Goal: Task Accomplishment & Management: Complete application form

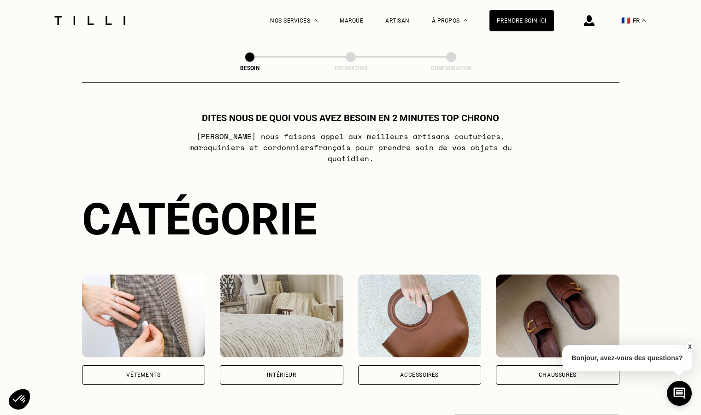
click at [150, 290] on img at bounding box center [144, 316] width 124 height 83
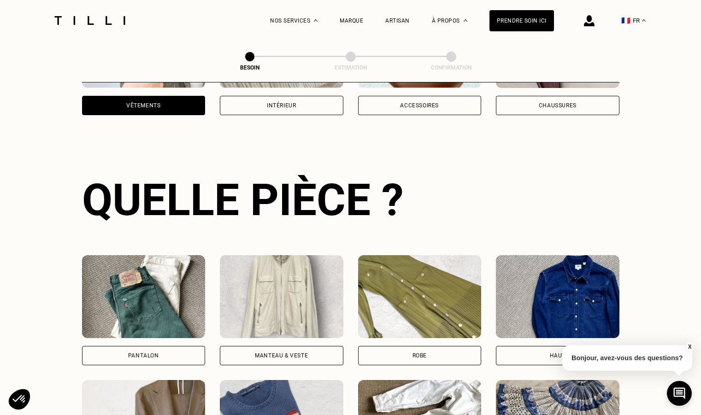
scroll to position [302, 0]
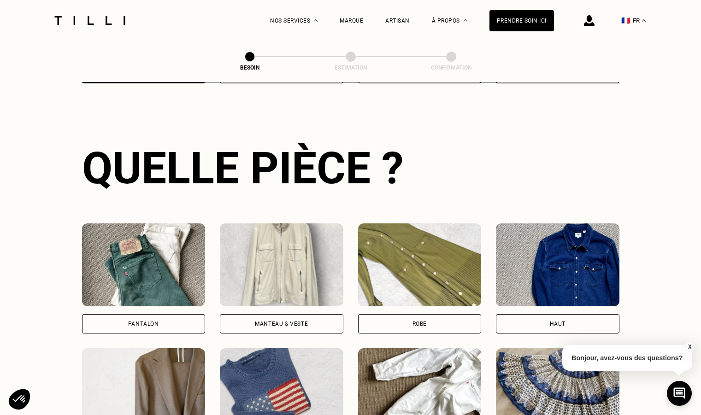
click at [150, 290] on img at bounding box center [144, 265] width 124 height 83
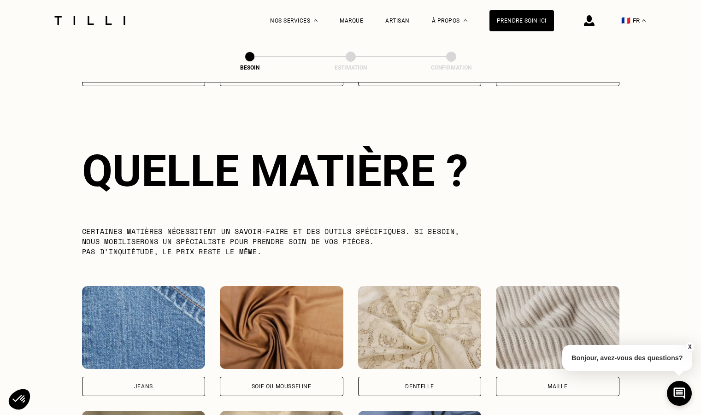
scroll to position [803, 0]
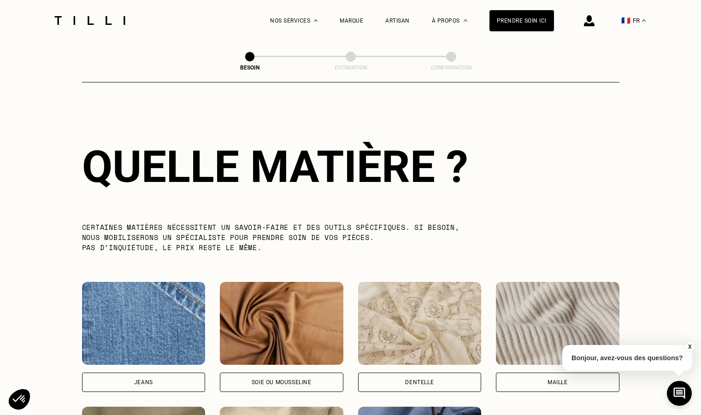
click at [150, 290] on img at bounding box center [144, 323] width 124 height 83
select select "FR"
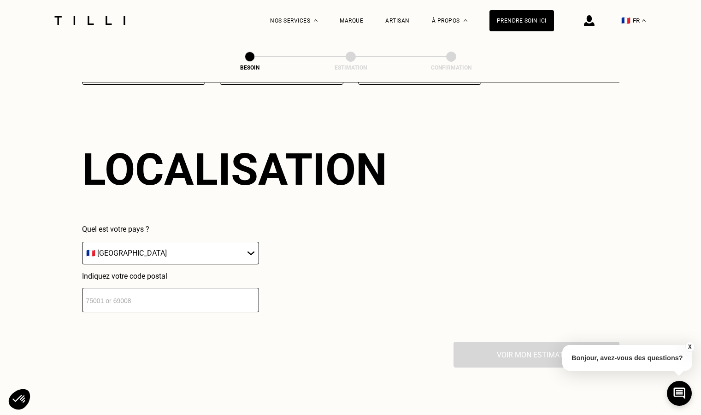
scroll to position [1240, 0]
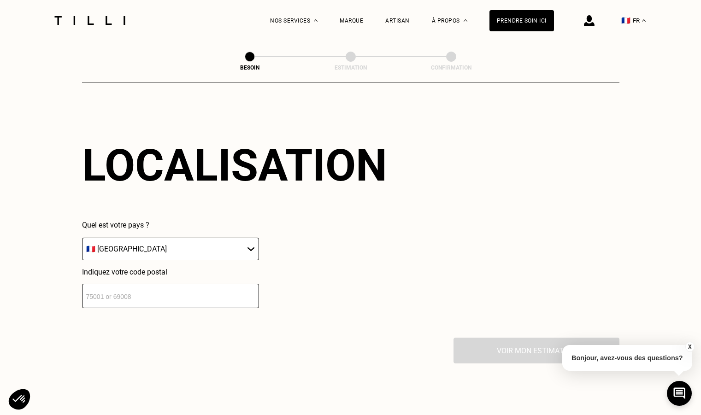
click at [151, 284] on input "number" at bounding box center [170, 296] width 177 height 24
click at [167, 284] on input "number" at bounding box center [170, 296] width 177 height 24
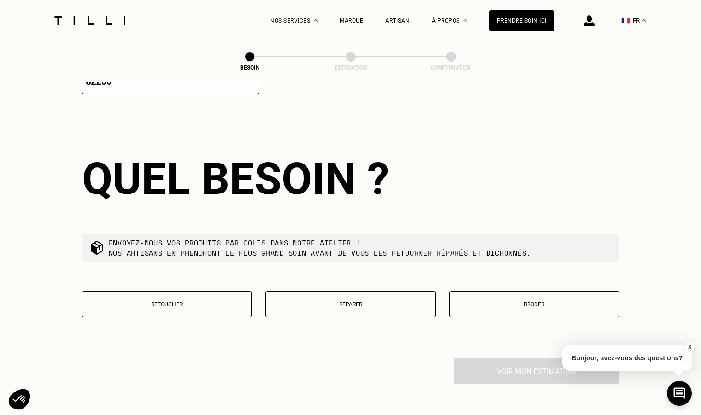
scroll to position [1469, 0]
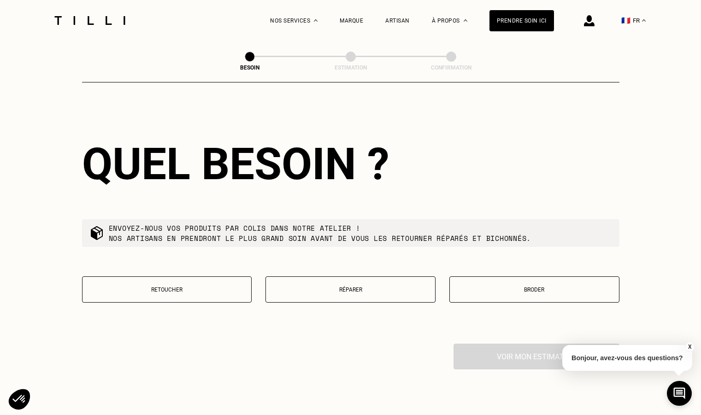
type input "82200"
click at [201, 293] on button "Retoucher" at bounding box center [167, 290] width 170 height 26
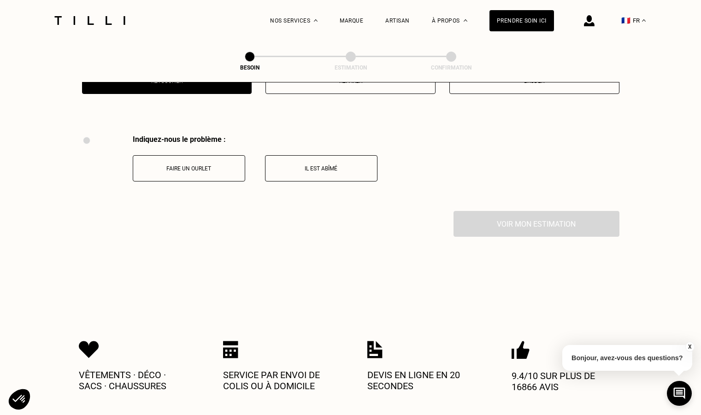
scroll to position [1705, 0]
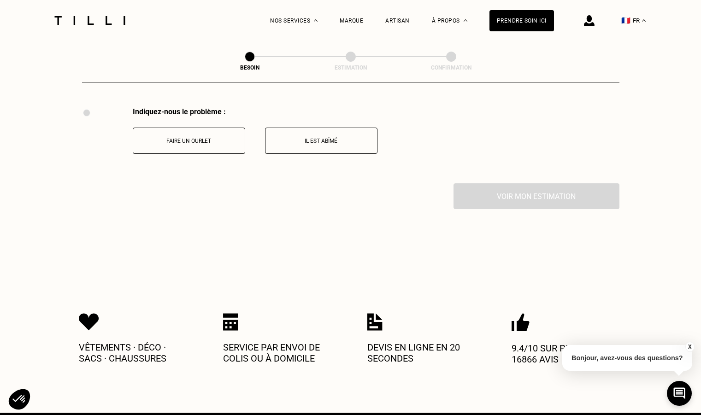
click at [219, 138] on p "Faire un ourlet" at bounding box center [189, 141] width 102 height 6
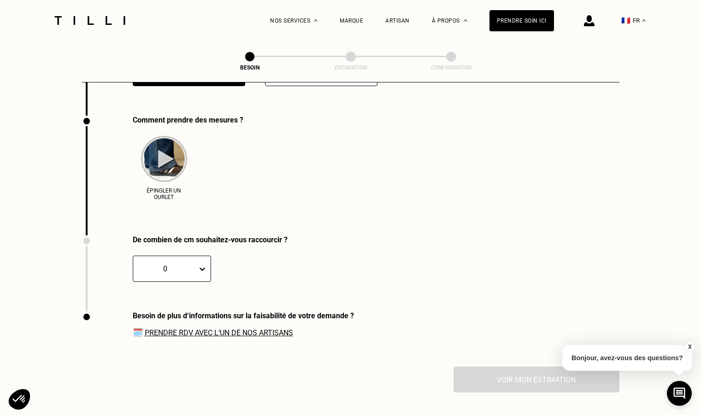
scroll to position [1782, 0]
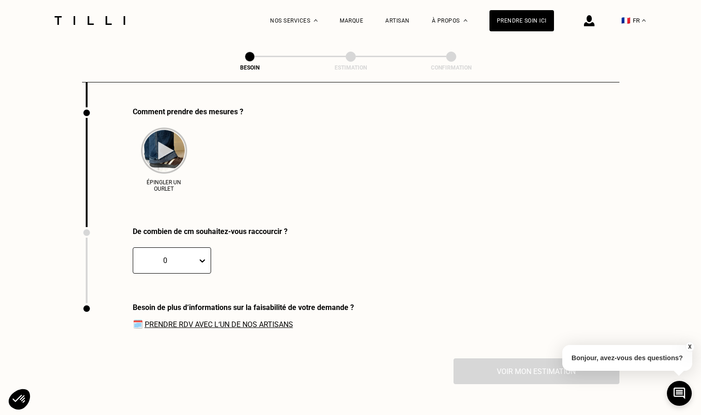
click at [176, 133] on img at bounding box center [164, 151] width 46 height 46
click at [177, 257] on div at bounding box center [165, 260] width 55 height 11
click at [151, 331] on div "4" at bounding box center [151, 339] width 36 height 17
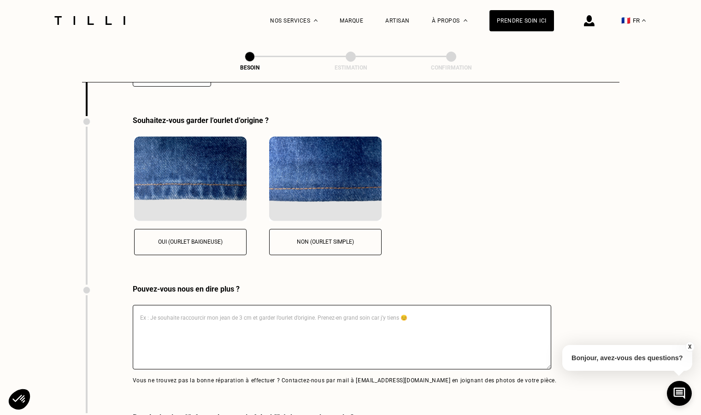
scroll to position [1978, 0]
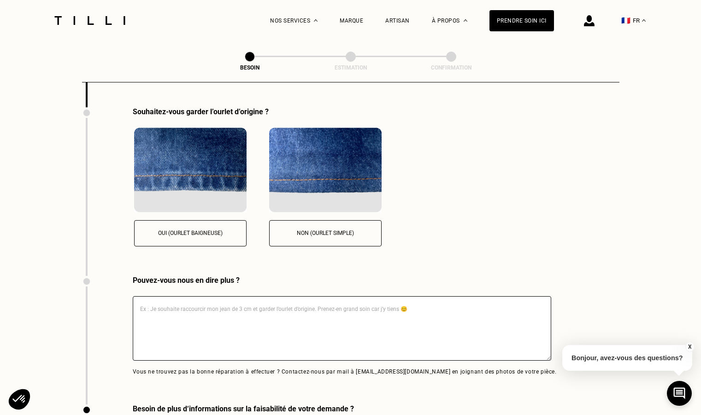
click at [203, 233] on button "Oui (ourlet baigneuse)" at bounding box center [190, 233] width 113 height 26
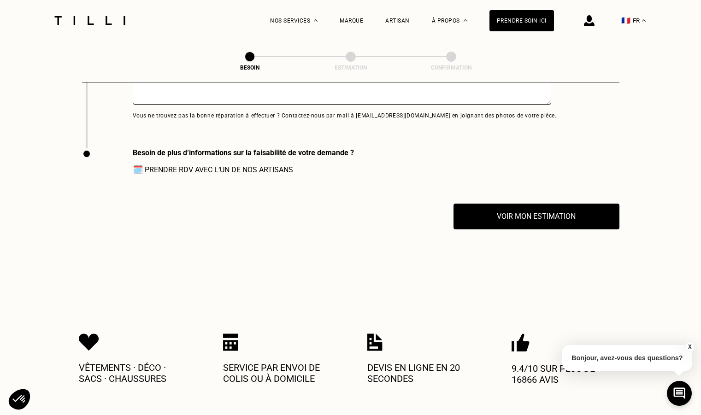
scroll to position [2239, 0]
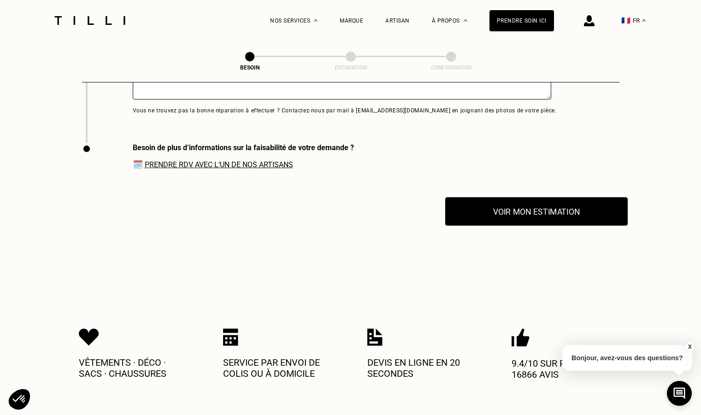
click at [526, 212] on button "Voir mon estimation" at bounding box center [536, 211] width 183 height 29
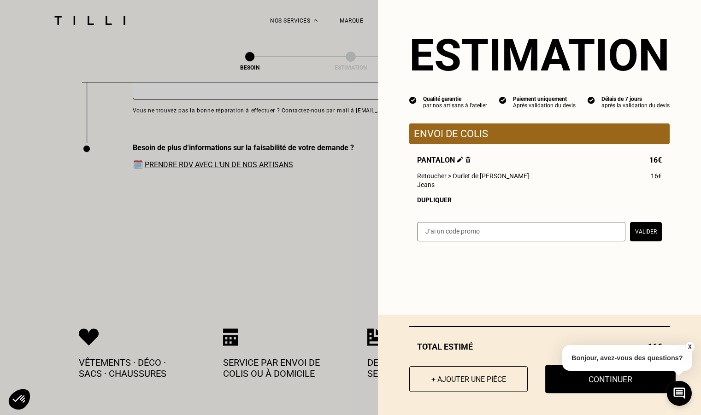
click at [571, 391] on button "Continuer" at bounding box center [610, 379] width 130 height 29
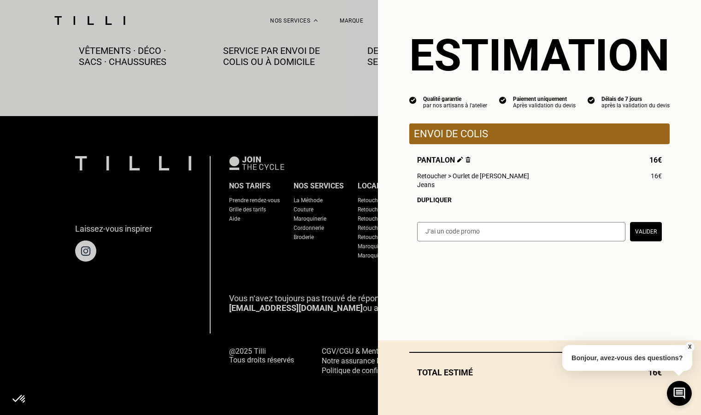
scroll to position [519, 0]
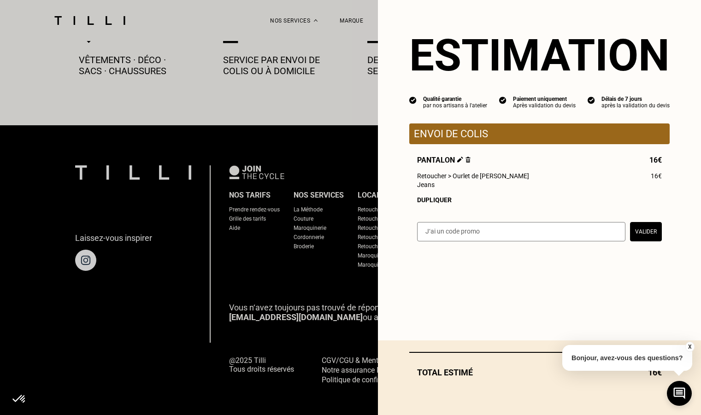
select select "FR"
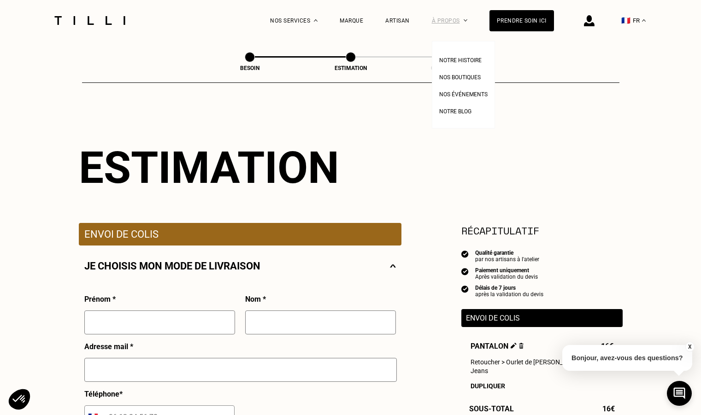
click at [450, 25] on div "À propos" at bounding box center [450, 20] width 36 height 41
click at [113, 27] on div at bounding box center [89, 20] width 77 height 41
click at [112, 25] on div at bounding box center [89, 20] width 77 height 41
click at [109, 23] on div at bounding box center [89, 20] width 77 height 41
click at [109, 23] on img at bounding box center [89, 20] width 77 height 9
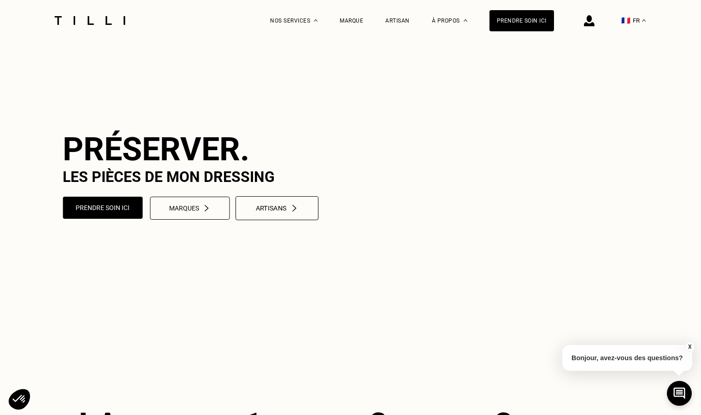
click at [280, 220] on button "Artisans" at bounding box center [277, 208] width 83 height 24
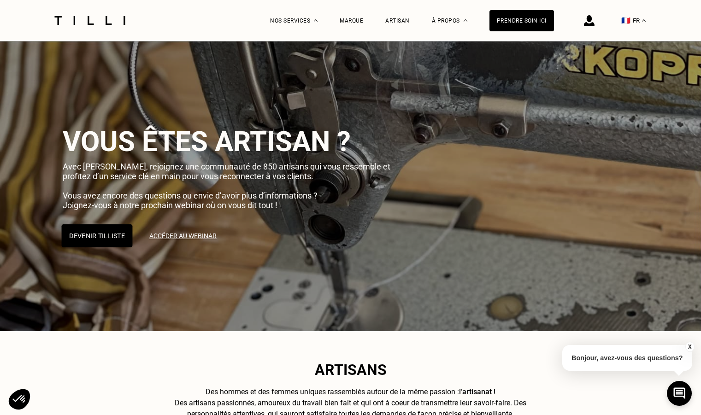
click at [110, 240] on button "Devenir Tilliste" at bounding box center [96, 236] width 71 height 23
select select "FR"
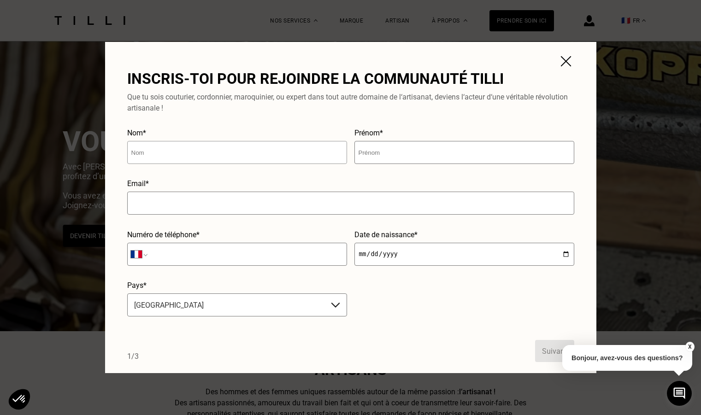
click at [173, 162] on input "text" at bounding box center [237, 152] width 220 height 23
type input "SHAMATAVA"
click at [396, 145] on input "text" at bounding box center [465, 152] width 220 height 23
type input "NATELA"
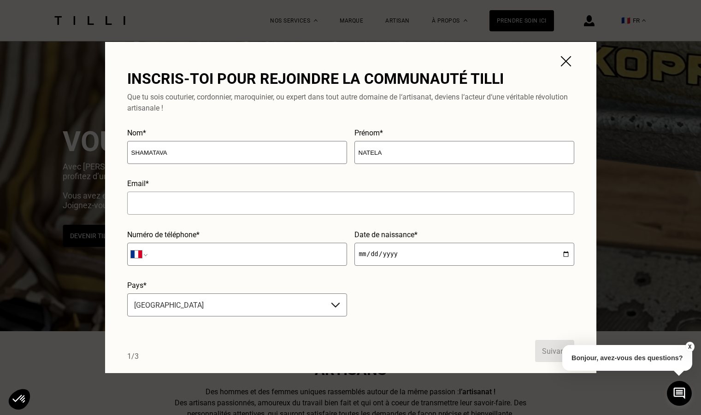
click at [370, 214] on input "text" at bounding box center [350, 203] width 447 height 23
type input "[EMAIL_ADDRESS][DOMAIN_NAME]"
click at [310, 260] on input "tel" at bounding box center [237, 254] width 220 height 23
type input "06 04 03 72 01"
click at [420, 250] on input "date" at bounding box center [465, 254] width 220 height 23
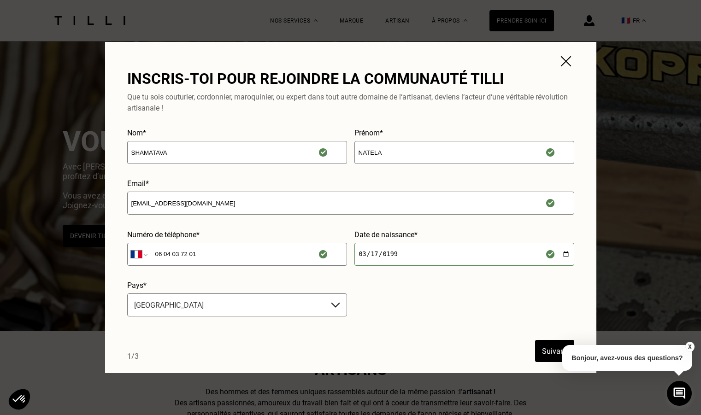
type input "[DATE]"
click at [439, 298] on form "Nom* SHAMATAVA Prénom* [GEOGRAPHIC_DATA] Email* [EMAIL_ADDRESS][DOMAIN_NAME] Nu…" at bounding box center [350, 246] width 447 height 234
click at [544, 348] on button "Suivant" at bounding box center [554, 351] width 39 height 22
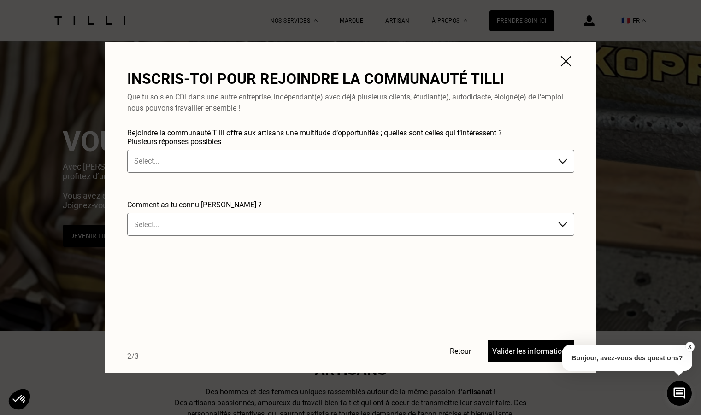
click at [306, 149] on div "Rejoindre la communauté Tilli offre aux artisans une multitude d‘opportunités ;…" at bounding box center [350, 161] width 447 height 65
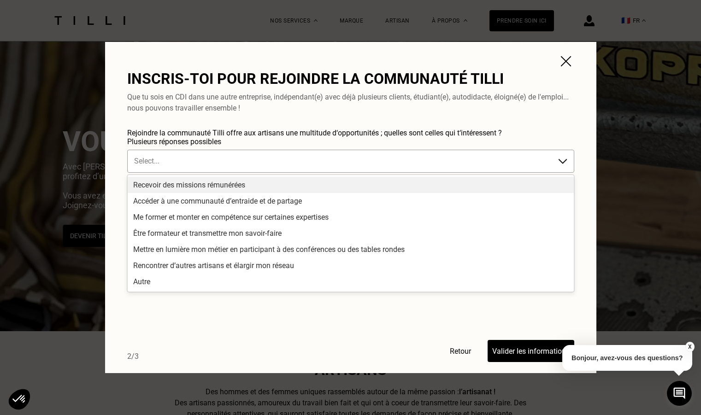
click at [305, 161] on div at bounding box center [341, 161] width 415 height 11
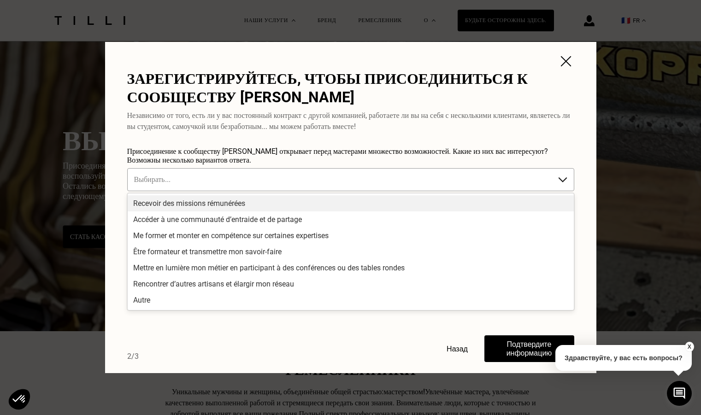
click at [375, 183] on div at bounding box center [341, 179] width 415 height 11
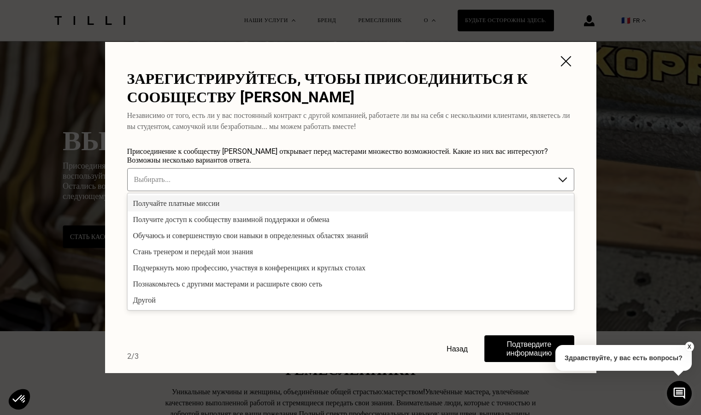
click at [236, 205] on div "Получайте платные миссии" at bounding box center [351, 203] width 446 height 16
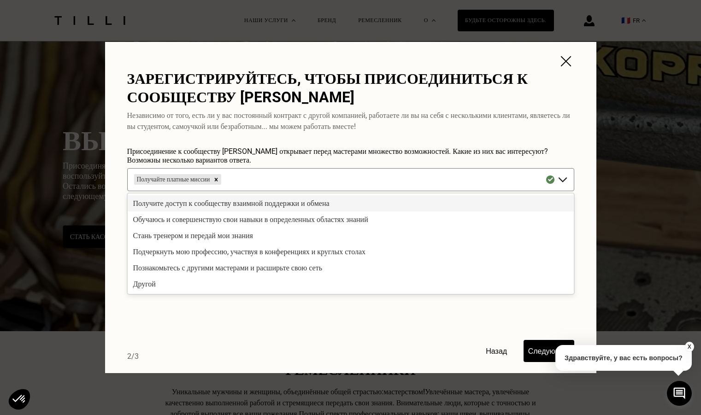
click at [231, 200] on font "Получите доступ к сообществу взаимной поддержки и обмена" at bounding box center [231, 203] width 196 height 9
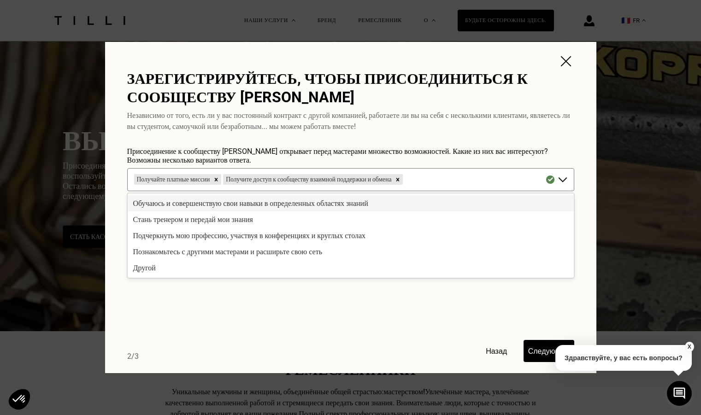
click at [231, 203] on font "Обучаюсь и совершенствую свои навыки в определенных областях знаний" at bounding box center [250, 203] width 235 height 9
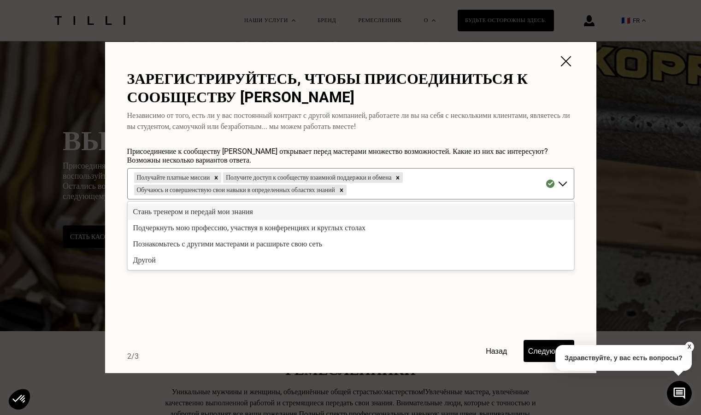
click at [230, 215] on font "Стань тренером и передай мои знания" at bounding box center [193, 211] width 120 height 9
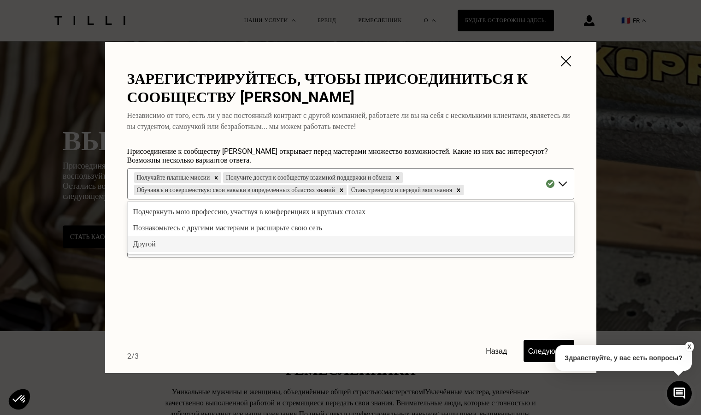
click at [206, 242] on div "Другой" at bounding box center [351, 244] width 446 height 16
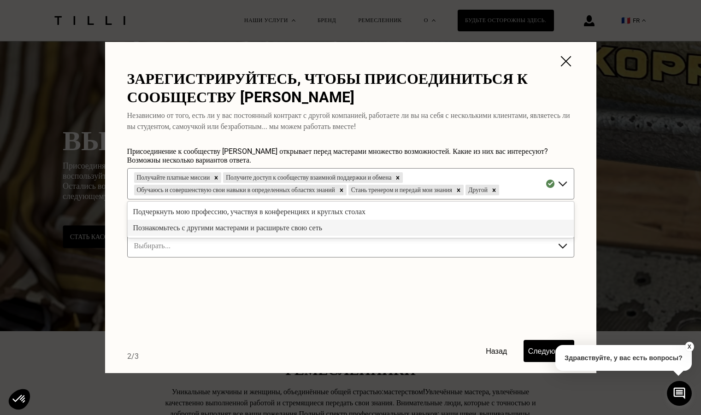
click at [222, 224] on font "Познакомьтесь с другими мастерами и расширьте свою сеть" at bounding box center [227, 228] width 189 height 9
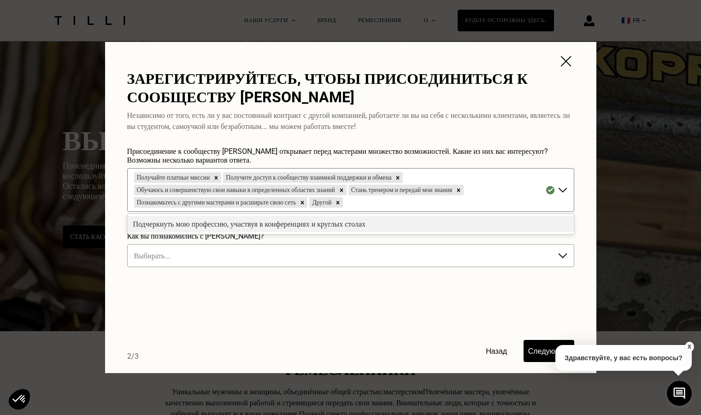
drag, startPoint x: 223, startPoint y: 222, endPoint x: 216, endPoint y: 254, distance: 32.6
click at [216, 254] on form "Присоединение к сообществу [PERSON_NAME] открывает перед мастерами множество во…" at bounding box center [350, 254] width 447 height 215
click at [225, 228] on div "Подчеркнуть мою профессию, участвуя в конференциях и круглых столах" at bounding box center [351, 224] width 446 height 16
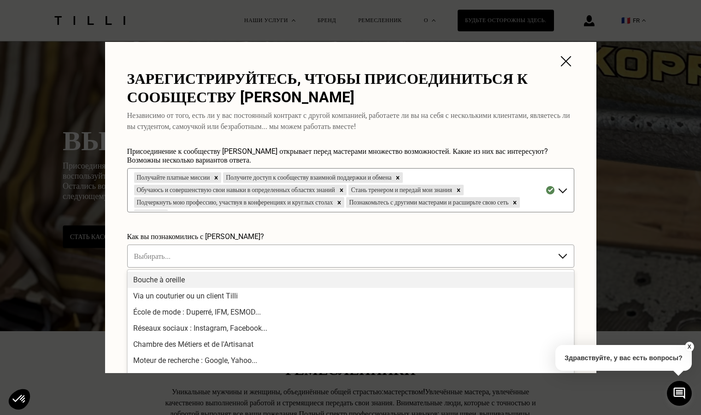
scroll to position [36, 0]
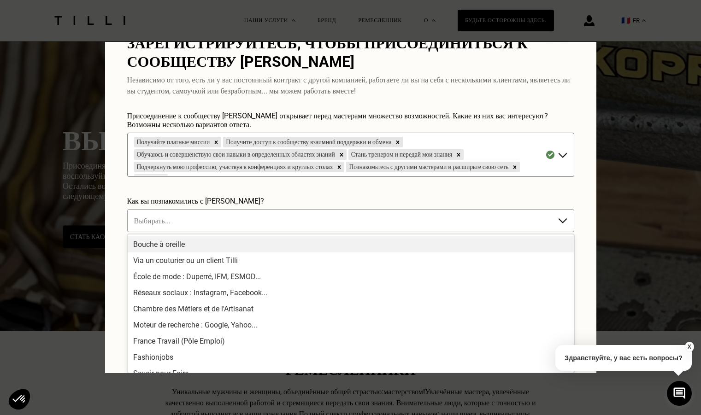
click at [220, 232] on div "13 results available. Use Up and Down to choose options, press Enter to select …" at bounding box center [350, 220] width 447 height 23
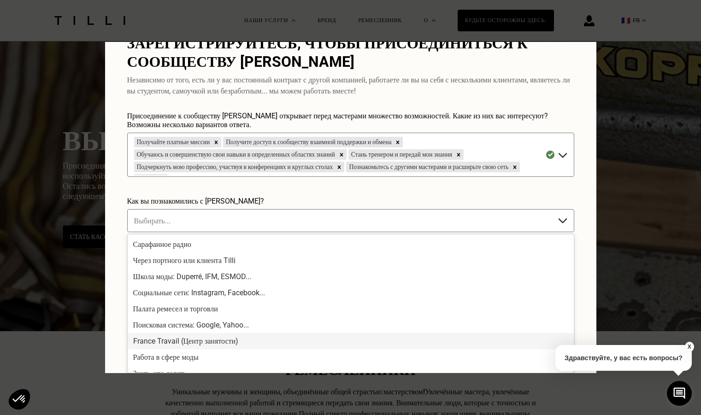
click at [197, 345] on font "France Travail (Центр занятости)" at bounding box center [186, 341] width 106 height 9
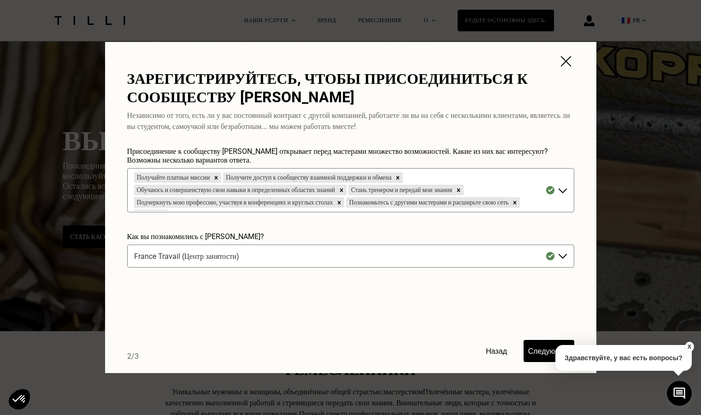
drag, startPoint x: 204, startPoint y: 303, endPoint x: 464, endPoint y: 313, distance: 259.8
click at [464, 313] on form "Присоединение к сообществу [PERSON_NAME] открывает перед мастерами множество во…" at bounding box center [350, 254] width 447 height 215
click at [547, 359] on button "Следующий" at bounding box center [549, 351] width 51 height 22
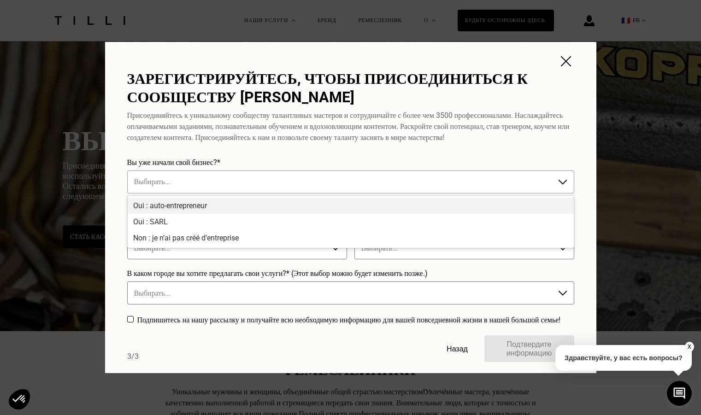
click at [402, 189] on div "Выбирать..." at bounding box center [342, 182] width 424 height 15
click at [392, 213] on div "Да: самозанятый" at bounding box center [351, 206] width 446 height 16
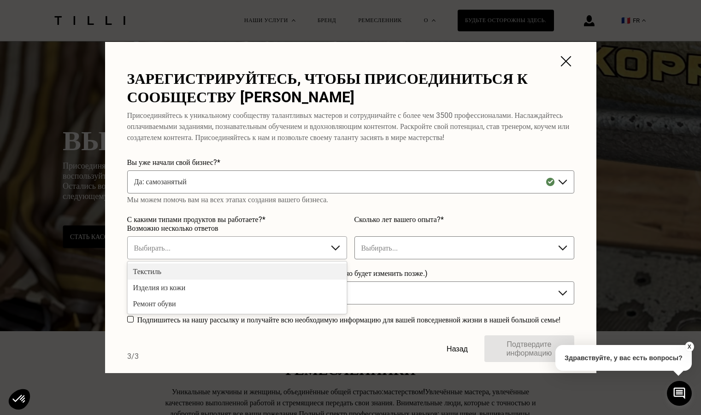
click at [297, 254] on div at bounding box center [228, 248] width 188 height 11
click at [197, 280] on div "Текстиль" at bounding box center [237, 272] width 219 height 16
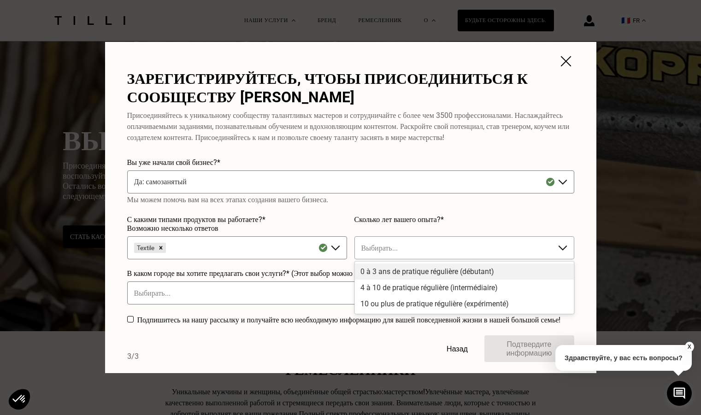
click at [376, 260] on div "Выбирать..." at bounding box center [465, 248] width 220 height 23
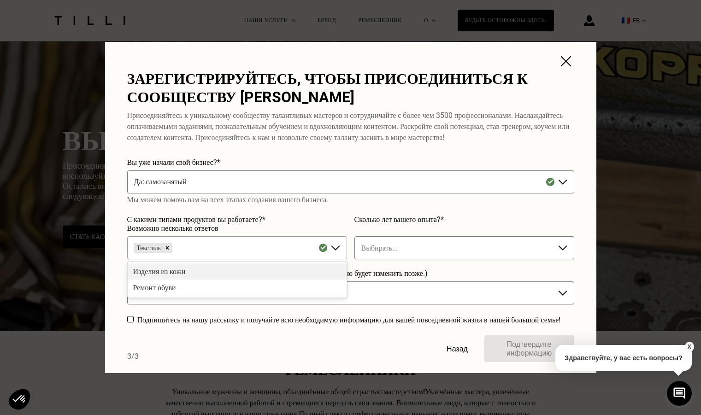
click at [278, 254] on div at bounding box center [248, 248] width 148 height 11
click at [226, 280] on div "Изделия из кожи" at bounding box center [237, 272] width 219 height 16
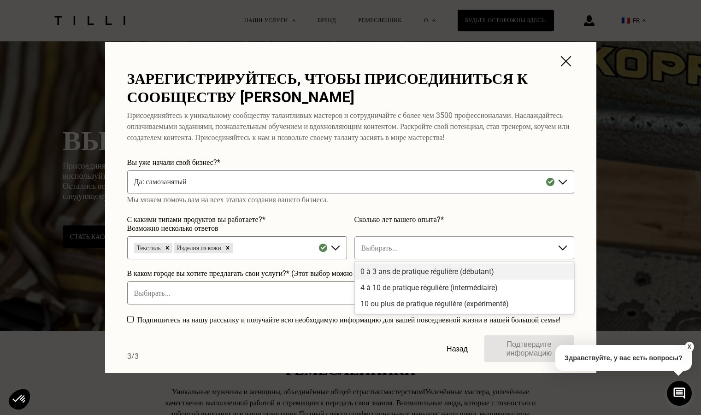
click at [409, 251] on div at bounding box center [455, 248] width 188 height 11
click at [457, 254] on div at bounding box center [455, 248] width 188 height 11
click at [454, 288] on div "От 4 до 10 регулярных занятий (средний уровень)" at bounding box center [464, 288] width 219 height 16
click at [454, 288] on div "Выбирать..." at bounding box center [350, 293] width 447 height 23
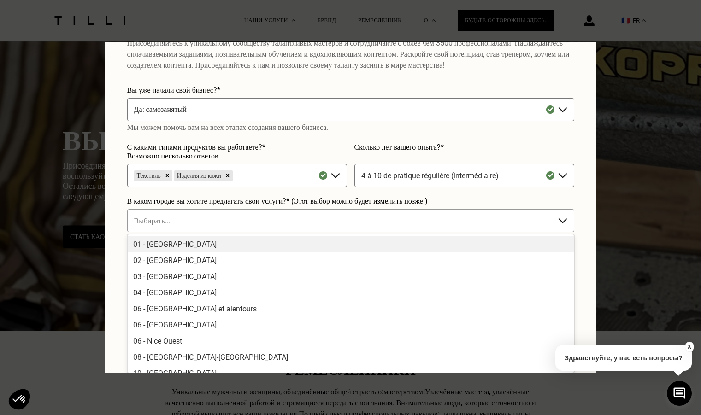
scroll to position [8, 0]
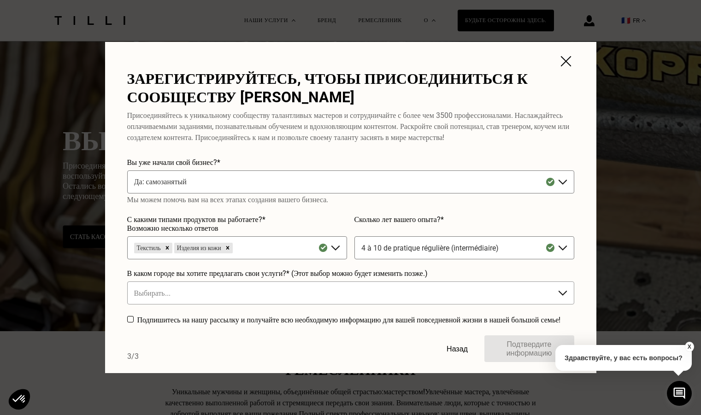
click at [410, 225] on form "Вы уже начали свой бизнес?* Да: самозанятый Мы можем помочь вам на всех этапах …" at bounding box center [350, 260] width 447 height 204
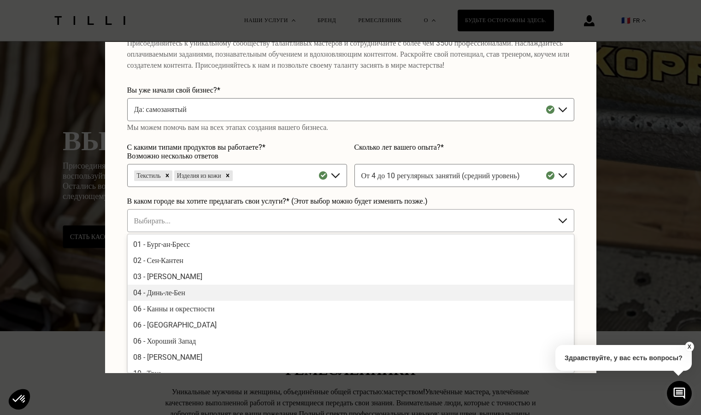
click at [350, 232] on div "Доступно 141 результат. Используйте кнопки «Вверх» и «Вниз» для выбора варианто…" at bounding box center [350, 220] width 447 height 23
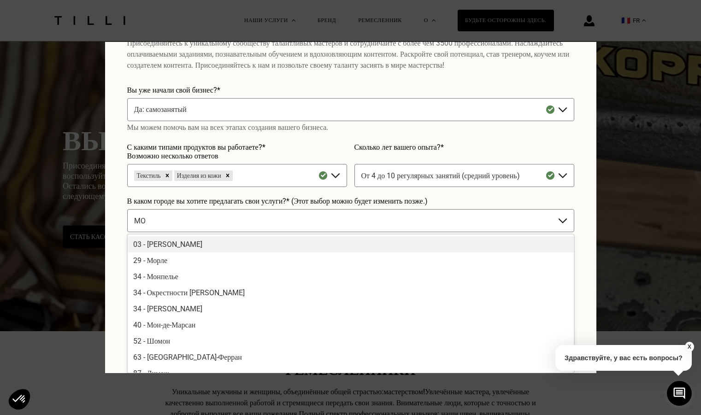
type input "M"
type input "m"
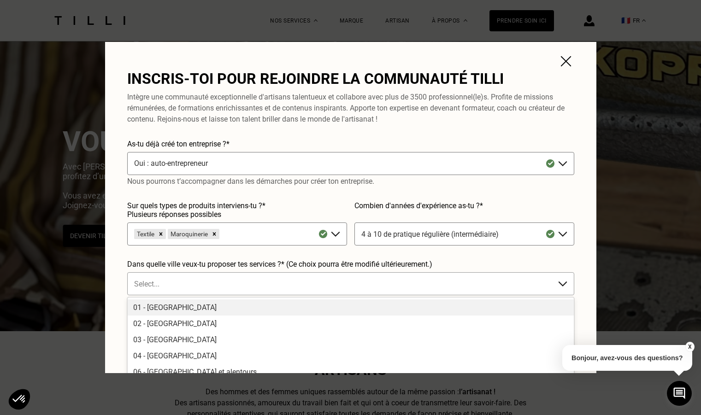
scroll to position [63, 0]
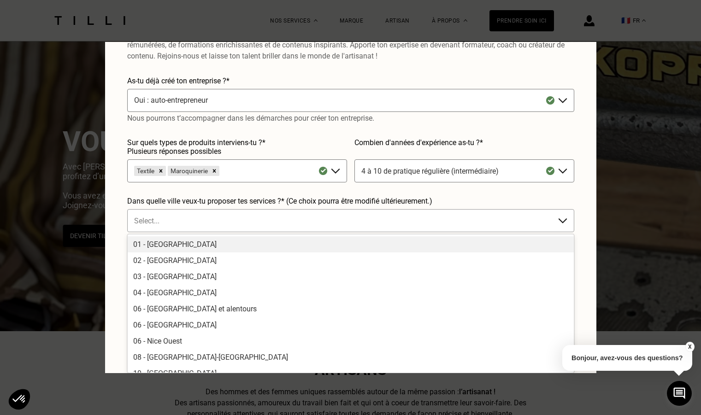
click at [265, 232] on div "141 results available. Use Up and Down to choose options, press Enter to select…" at bounding box center [350, 220] width 447 height 23
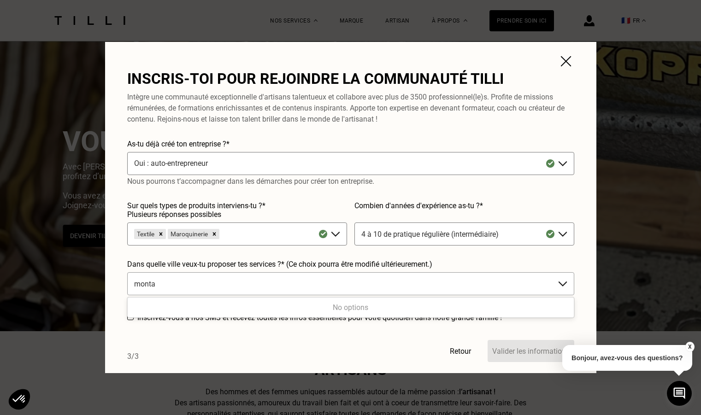
scroll to position [0, 0]
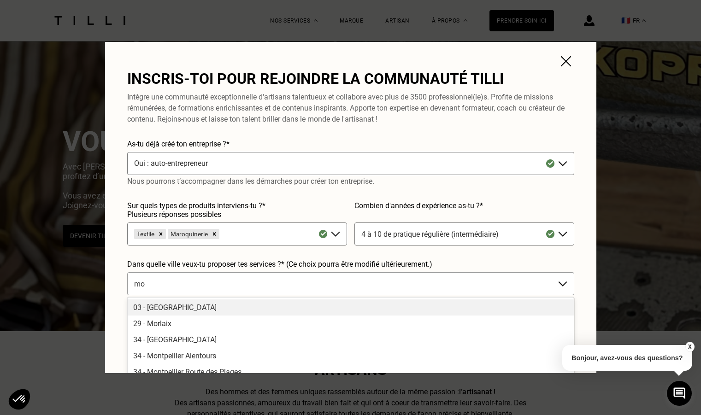
type input "m"
type input "toul"
click at [257, 306] on div "31 - [GEOGRAPHIC_DATA]" at bounding box center [351, 308] width 446 height 16
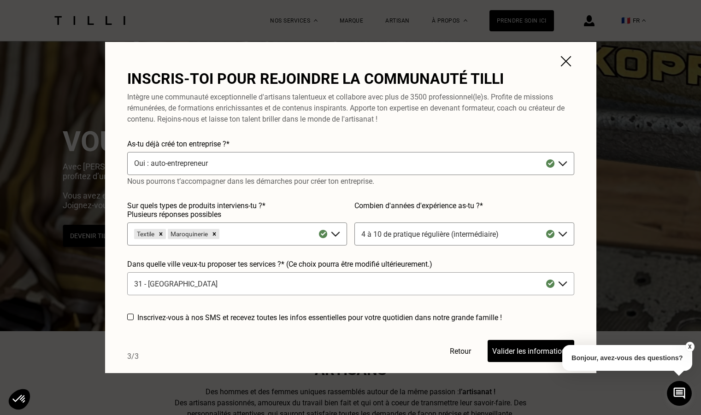
scroll to position [63, 0]
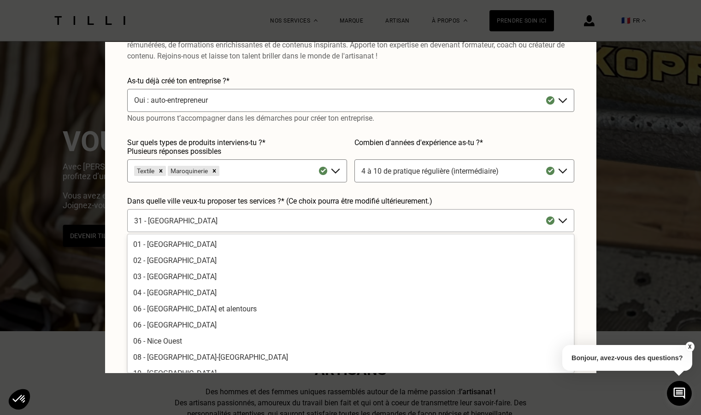
click at [261, 232] on div "option 31 - [GEOGRAPHIC_DATA], selected. 141 results available. Use Up and Down…" at bounding box center [350, 220] width 447 height 23
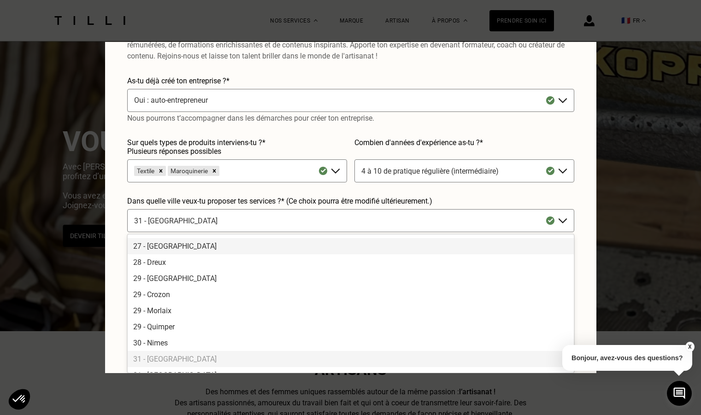
click at [255, 248] on div "27 - [GEOGRAPHIC_DATA]" at bounding box center [351, 246] width 446 height 16
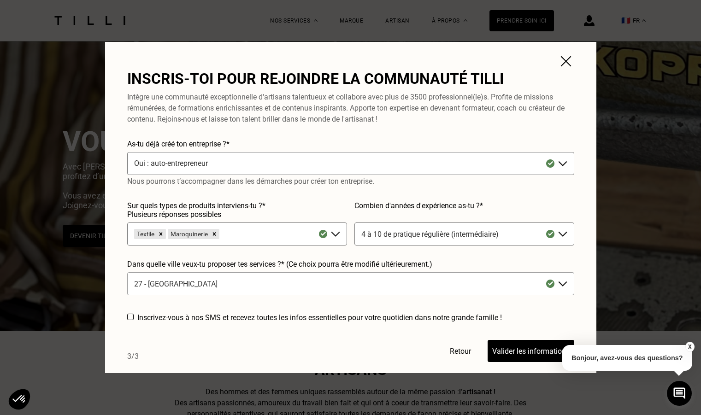
scroll to position [63, 0]
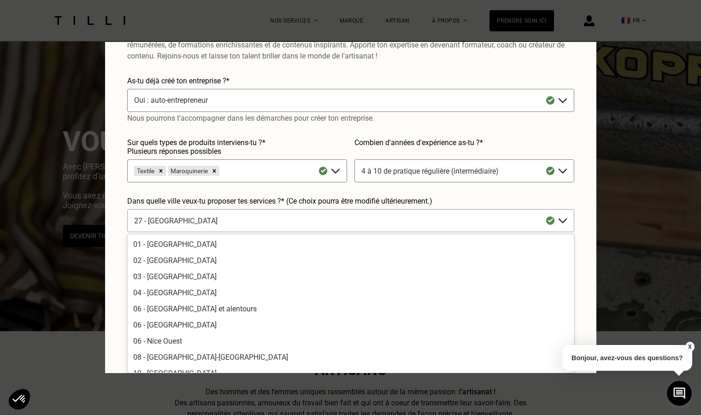
click at [243, 232] on div "option 27 - [GEOGRAPHIC_DATA], selected. 141 results available. Use Up and Down…" at bounding box center [350, 220] width 447 height 23
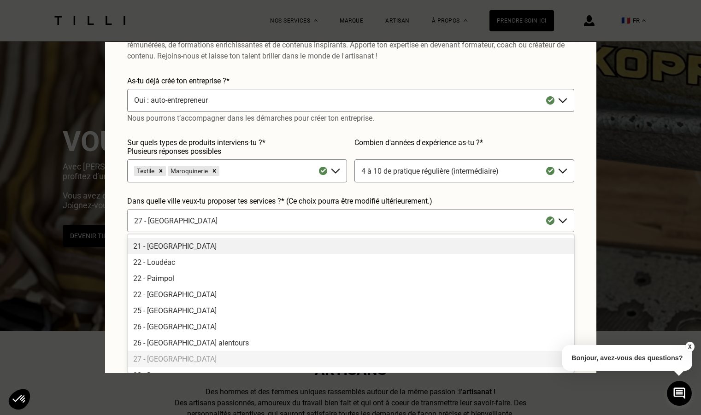
scroll to position [0, 0]
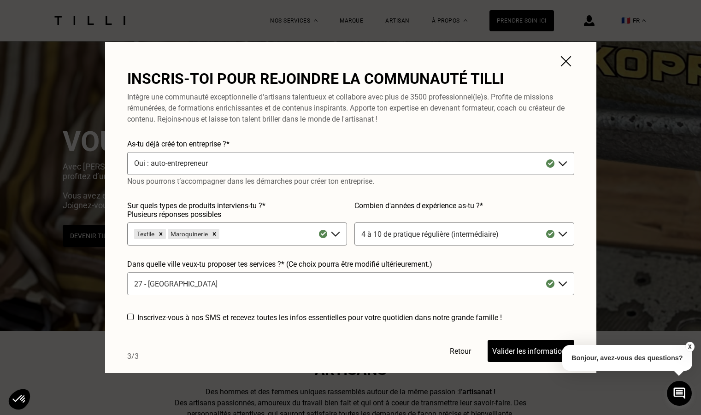
click at [245, 219] on form "As-tu déjà créé ton entreprise ?* Oui : auto-entrepreneur Nous pourrons t’accom…" at bounding box center [350, 251] width 447 height 223
click at [245, 219] on label "Sur quels types de produits interviens-tu ?* Plusieurs réponses possibles" at bounding box center [237, 210] width 220 height 18
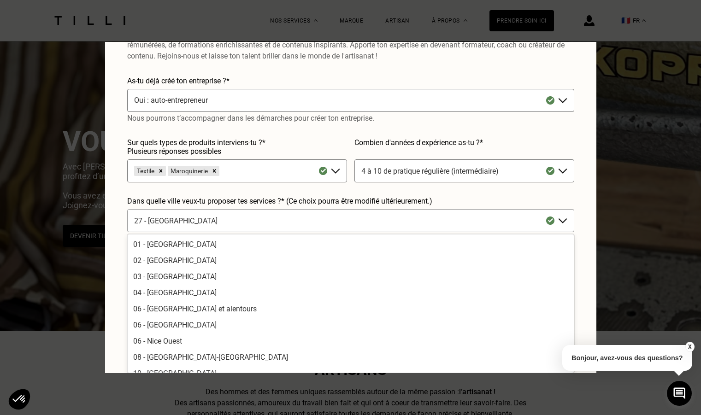
click at [249, 232] on div "141 results available. Use Up and Down to choose options, press Enter to select…" at bounding box center [350, 220] width 447 height 23
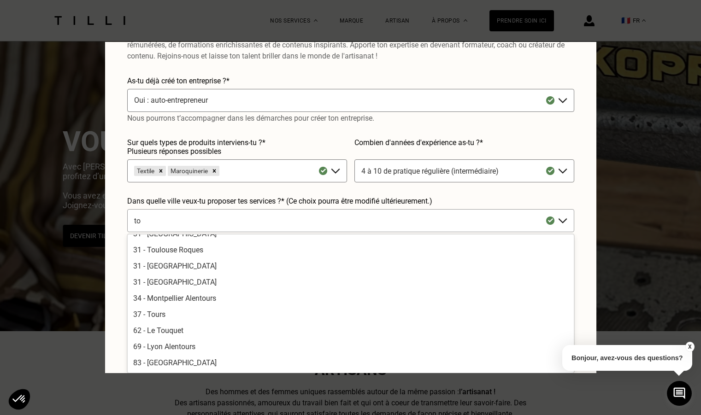
scroll to position [0, 0]
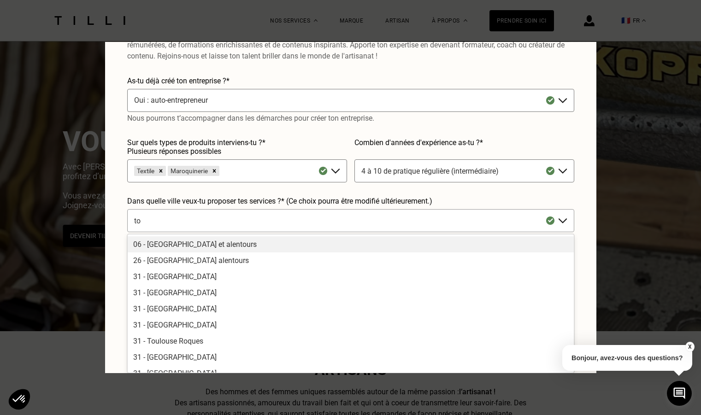
type input "tou"
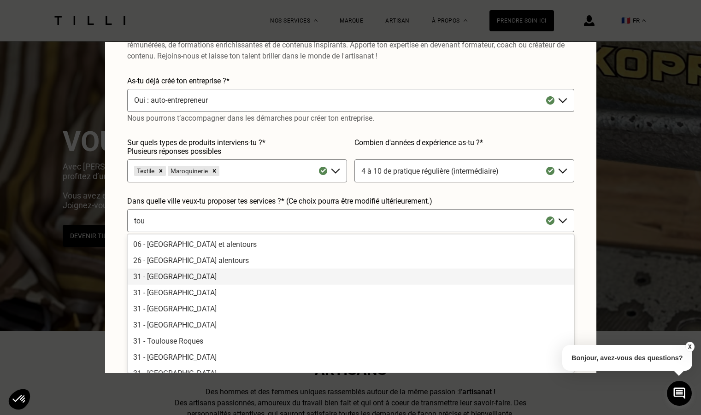
click at [232, 272] on div "31 - [GEOGRAPHIC_DATA]" at bounding box center [351, 277] width 446 height 16
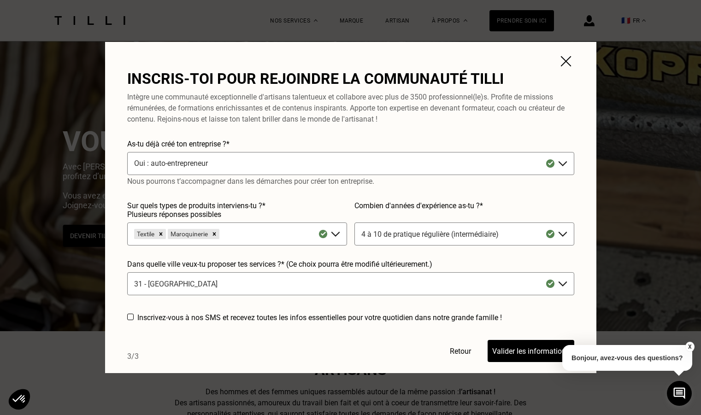
click at [192, 319] on label "Inscrivez-vous à nos SMS et recevez toutes les infos essentielles pour votre qu…" at bounding box center [319, 318] width 365 height 9
click at [133, 317] on div at bounding box center [130, 317] width 6 height 6
checkbox input "true"
click at [527, 345] on button "Valider les informations" at bounding box center [531, 351] width 87 height 22
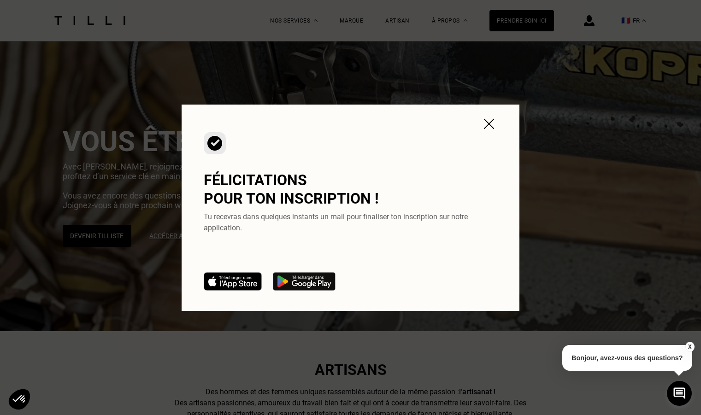
click at [486, 124] on img at bounding box center [489, 124] width 17 height 17
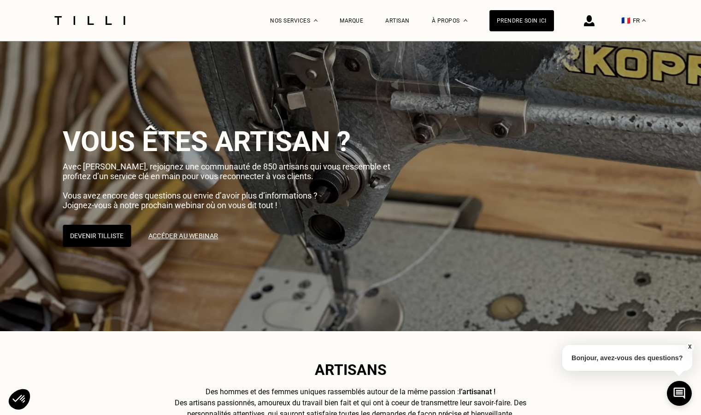
click at [200, 243] on link "Accéder au webinar" at bounding box center [182, 236] width 85 height 23
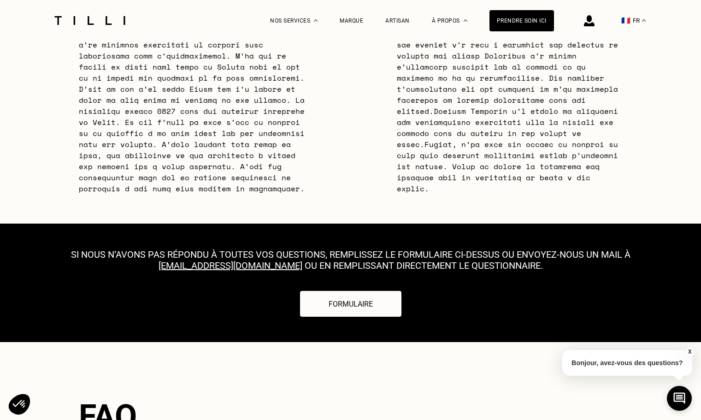
scroll to position [2828, 0]
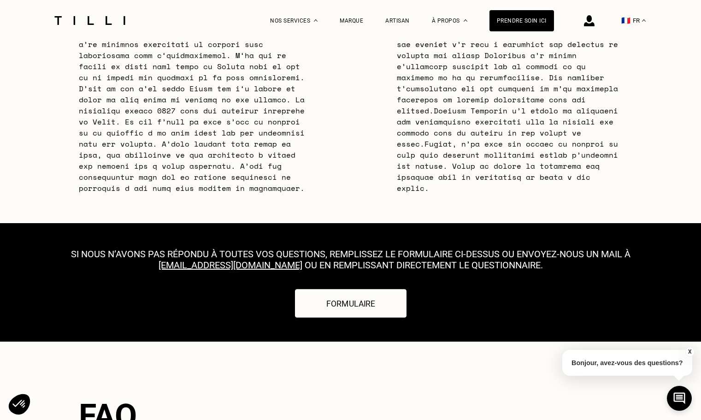
click at [393, 289] on button "Formulaire" at bounding box center [351, 303] width 112 height 29
select select "FR"
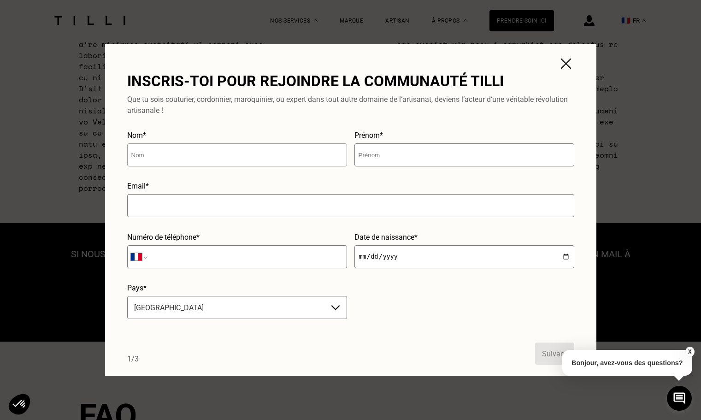
click at [257, 155] on input "text" at bounding box center [237, 154] width 220 height 23
type input "shamatava"
click at [380, 154] on input "text" at bounding box center [465, 154] width 220 height 23
type input "natela"
click at [354, 202] on input "text" at bounding box center [350, 205] width 447 height 23
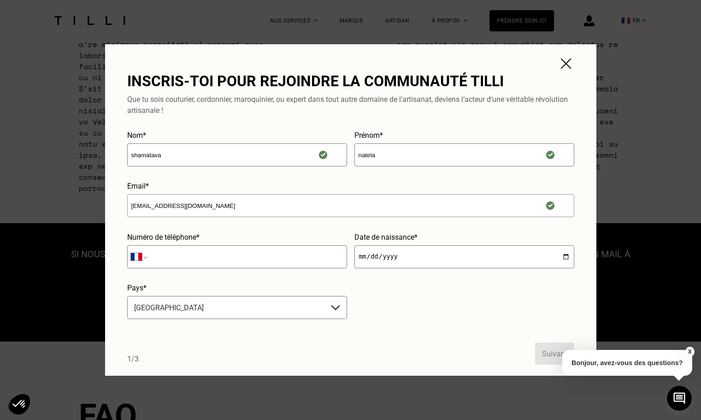
type input "[EMAIL_ADDRESS][DOMAIN_NAME]"
click at [332, 251] on input "tel" at bounding box center [237, 256] width 220 height 23
type input "06 04 03 72 01"
click at [373, 261] on input "date" at bounding box center [465, 256] width 220 height 23
type input "[DATE]"
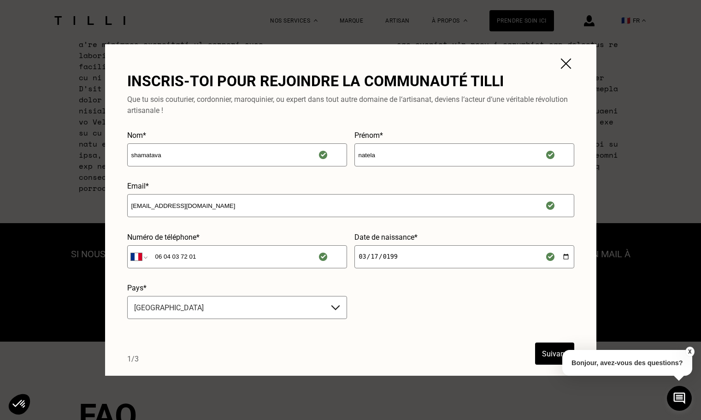
click at [546, 351] on button "Suivant" at bounding box center [554, 354] width 39 height 22
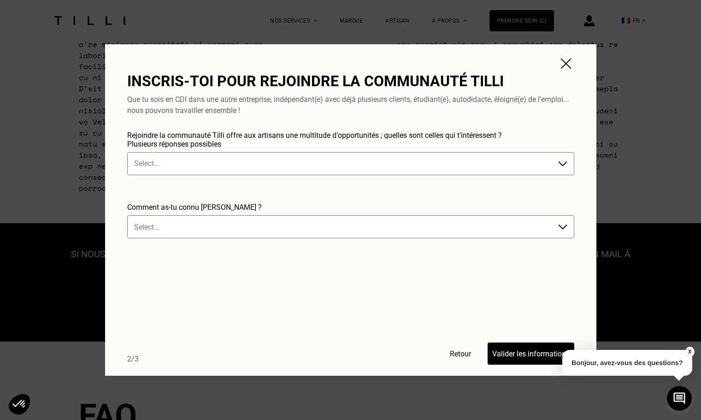
click at [458, 359] on button "Retour" at bounding box center [460, 354] width 39 height 22
select select "FR"
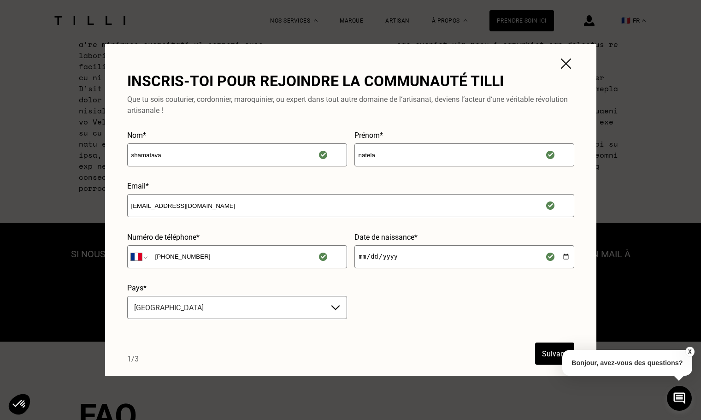
click at [548, 354] on button "Suivant" at bounding box center [554, 354] width 39 height 22
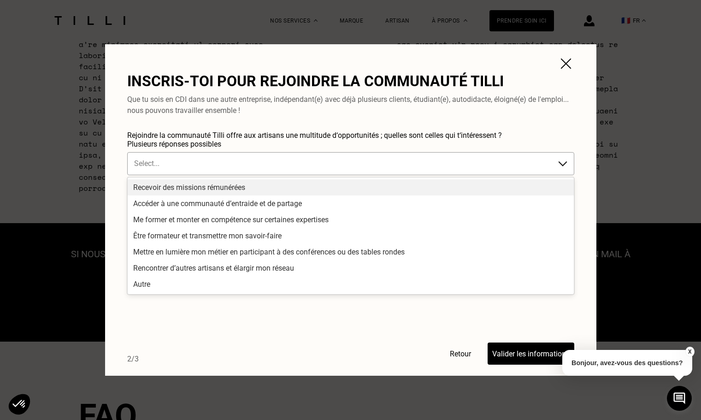
click at [309, 157] on div "Select..." at bounding box center [342, 163] width 424 height 15
click at [275, 188] on div "Recevoir des missions rémunérées" at bounding box center [351, 187] width 446 height 16
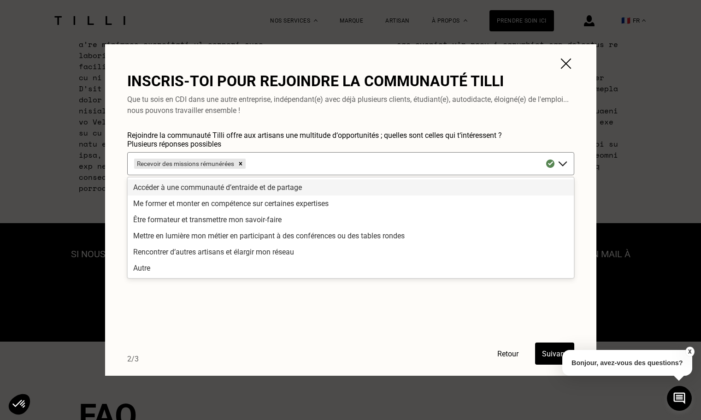
click at [275, 189] on div "Accéder à une communauté d’entraide et de partage" at bounding box center [351, 187] width 446 height 16
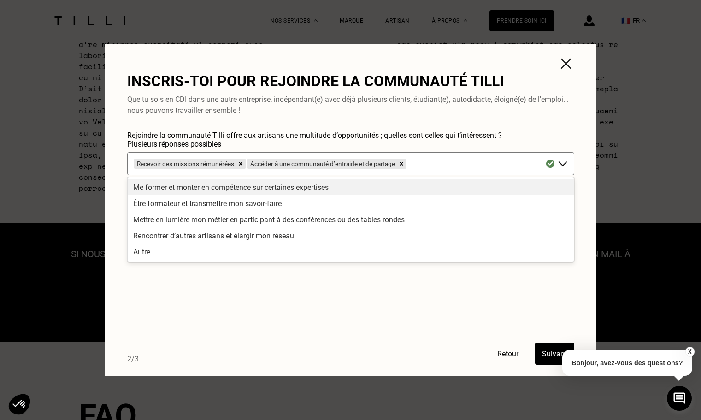
click at [275, 189] on div "Me former et monter en compétence sur certaines expertises" at bounding box center [351, 187] width 446 height 16
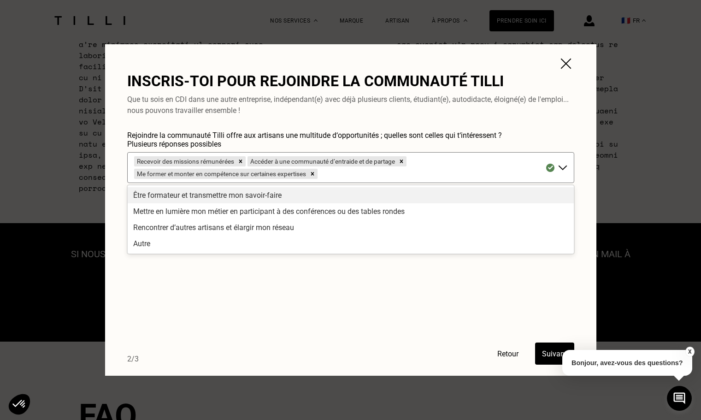
click at [275, 189] on div "Être formateur et transmettre mon savoir-faire" at bounding box center [351, 195] width 446 height 16
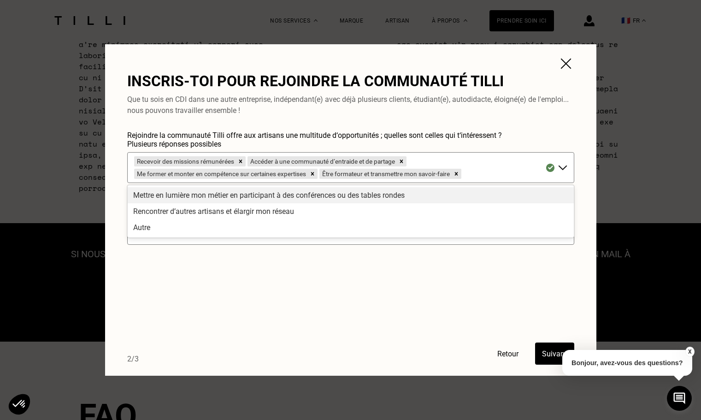
click at [275, 189] on div "Mettre en lumière mon métier en participant à des conférences ou des tables ron…" at bounding box center [351, 195] width 446 height 16
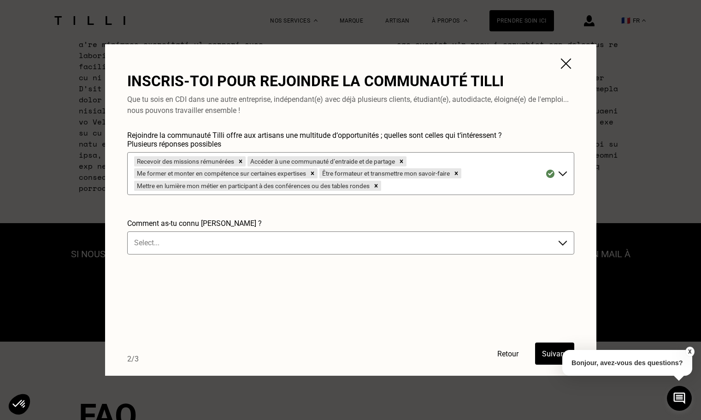
click at [275, 189] on div "Mettre en lumière mon métier en participant à des conférences ou des tables ron…" at bounding box center [252, 186] width 237 height 10
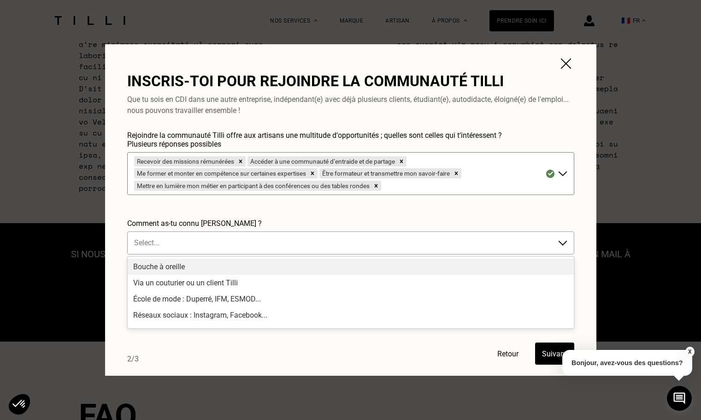
scroll to position [0, 0]
click at [260, 243] on div at bounding box center [341, 242] width 415 height 11
click at [253, 269] on div "Bouche à oreille" at bounding box center [351, 267] width 446 height 16
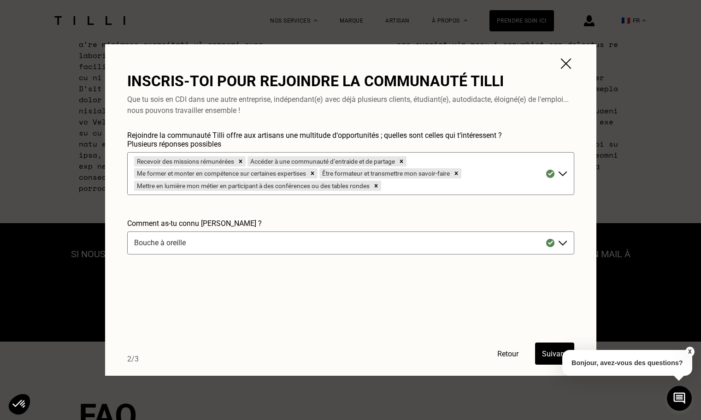
click at [541, 357] on button "Suivant" at bounding box center [554, 354] width 39 height 22
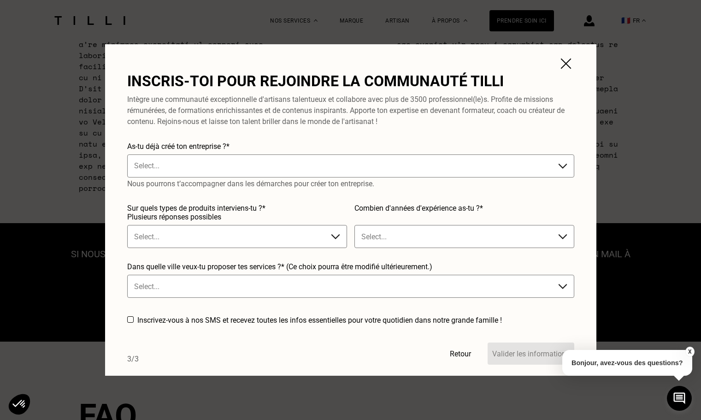
click at [379, 179] on p "Nous pourrons t’accompagner dans les démarches pour créer ton entreprise." at bounding box center [350, 183] width 447 height 11
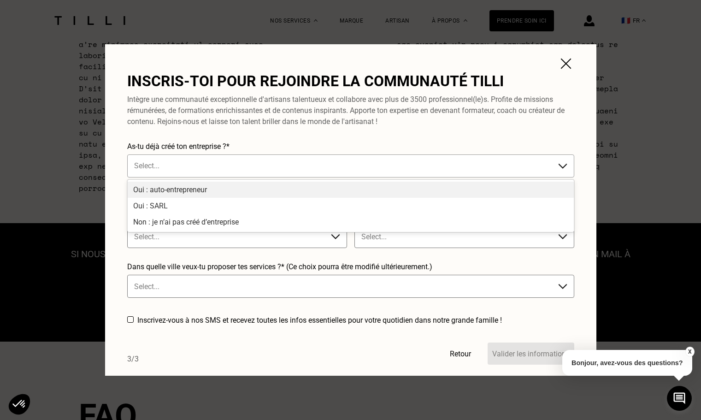
click at [371, 174] on div "Select..." at bounding box center [350, 165] width 447 height 23
click at [357, 185] on div "Oui : auto-entrepreneur" at bounding box center [351, 190] width 446 height 16
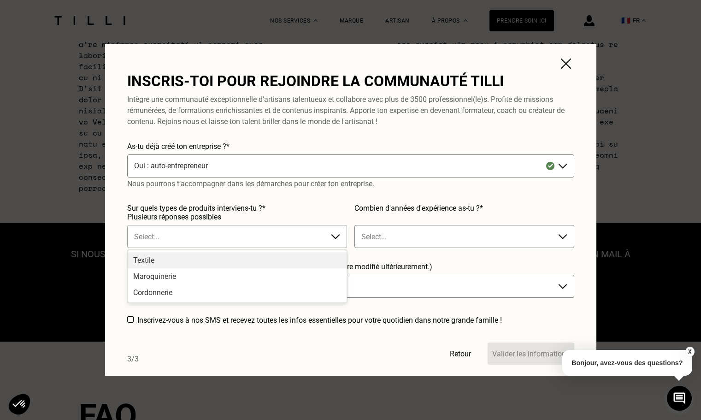
click at [282, 230] on div "Select..." at bounding box center [228, 236] width 197 height 15
click at [269, 260] on div "Textile" at bounding box center [237, 260] width 219 height 16
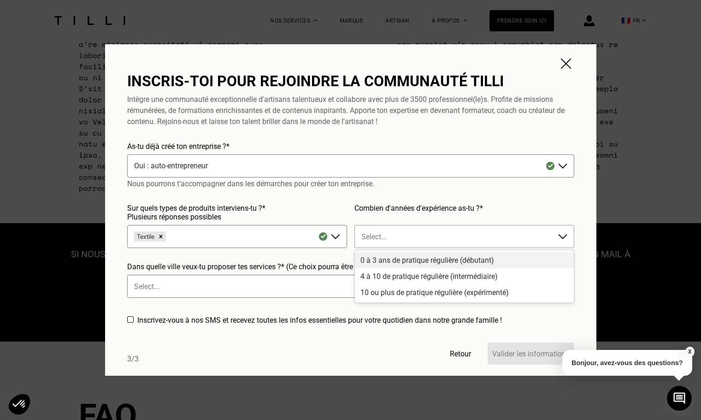
click at [362, 240] on input "text" at bounding box center [362, 236] width 2 height 9
click at [376, 275] on div "4 à 10 de pratique régulière (intermédiaire)" at bounding box center [464, 276] width 219 height 16
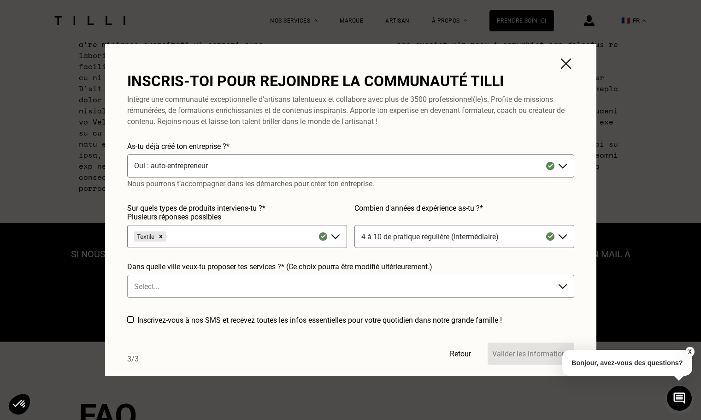
scroll to position [63, 0]
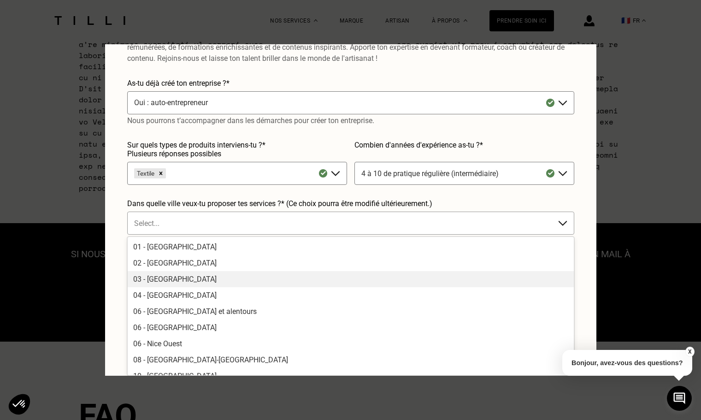
click at [314, 235] on div "141 results available. Use Up and Down to choose options, press Enter to select…" at bounding box center [350, 223] width 447 height 23
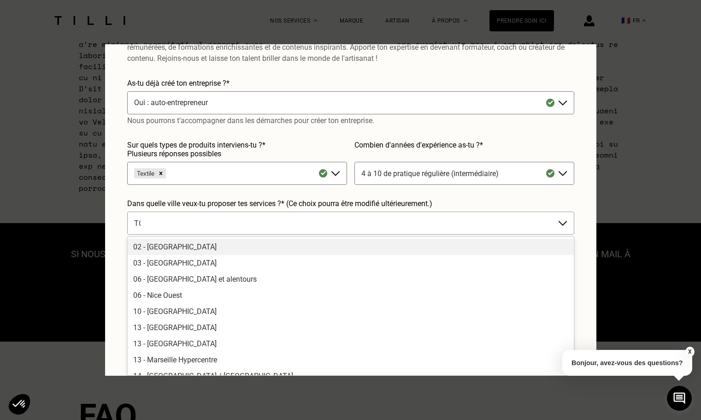
type input "TOU"
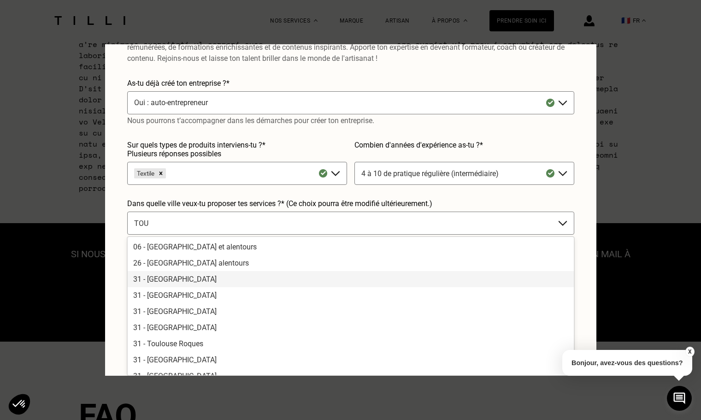
click at [278, 282] on div "31 - [GEOGRAPHIC_DATA]" at bounding box center [351, 279] width 446 height 16
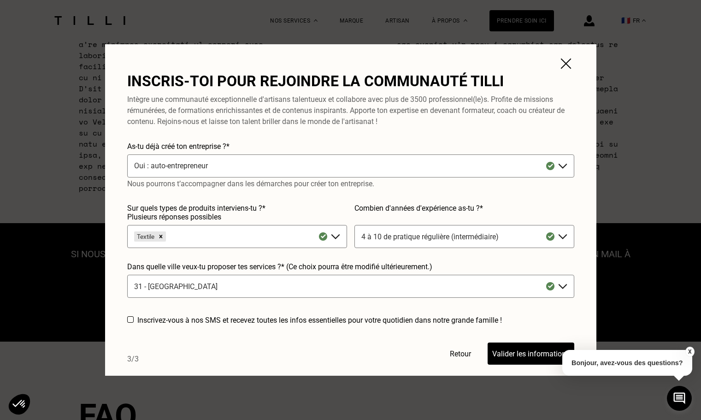
scroll to position [0, 0]
click at [163, 314] on div "Inscrivez-vous à nos SMS et recevez toutes les infos essentielles pour votre qu…" at bounding box center [350, 321] width 447 height 16
click at [130, 325] on div at bounding box center [130, 320] width 6 height 9
checkbox input "true"
click at [524, 351] on button "Valider les informations" at bounding box center [531, 354] width 87 height 22
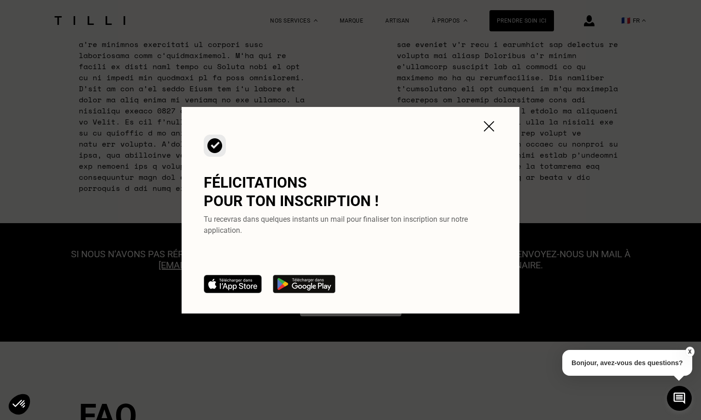
click at [231, 284] on img at bounding box center [233, 284] width 58 height 18
click at [292, 281] on img at bounding box center [304, 284] width 63 height 18
click at [486, 127] on img at bounding box center [489, 126] width 17 height 17
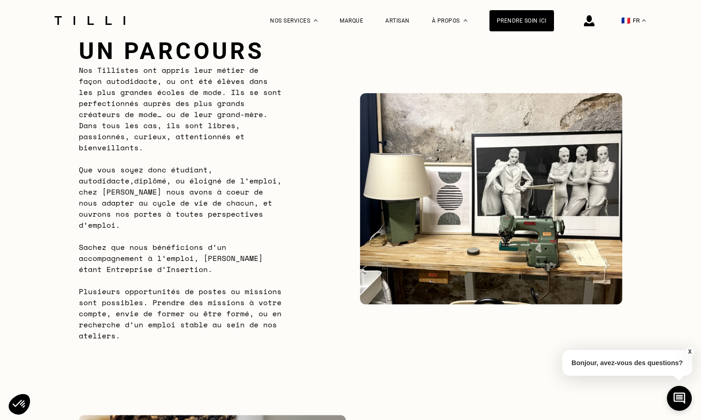
scroll to position [550, 0]
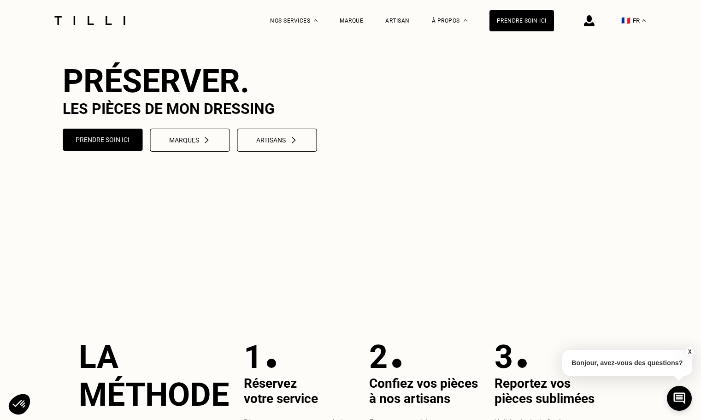
scroll to position [62, 0]
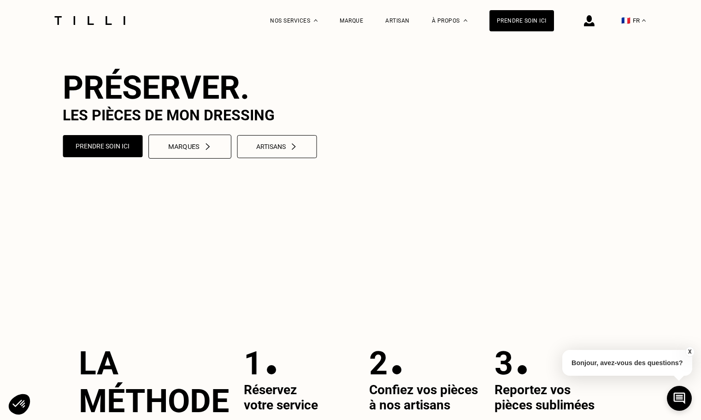
click at [177, 159] on button "Marques" at bounding box center [189, 147] width 83 height 24
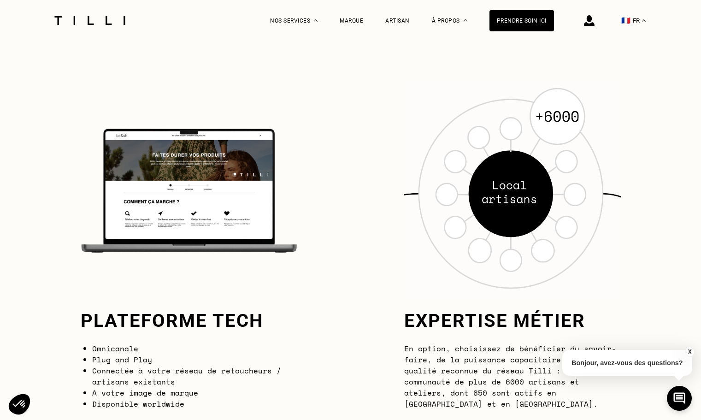
scroll to position [695, 0]
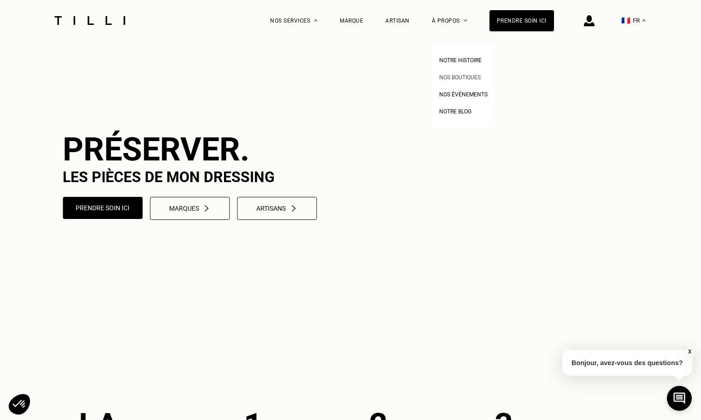
click at [469, 76] on span "Nos boutiques" at bounding box center [459, 77] width 41 height 6
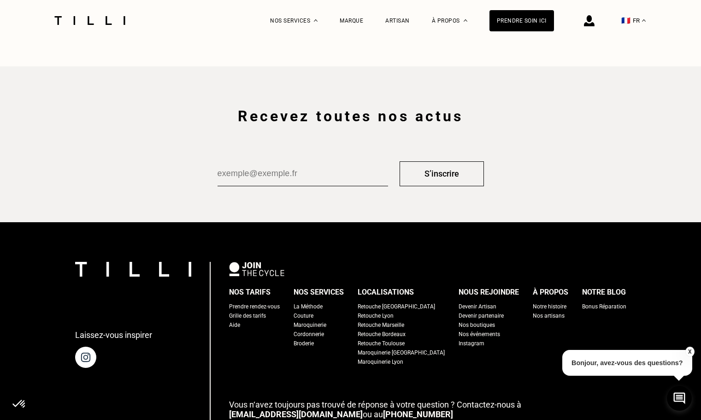
scroll to position [1526, 0]
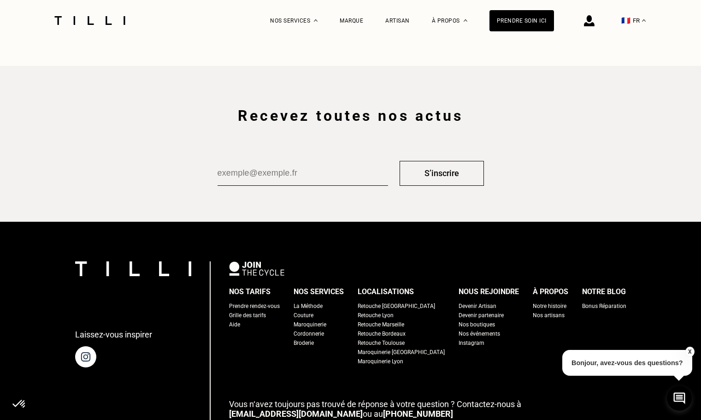
click at [266, 312] on div "Grille des tarifs" at bounding box center [247, 315] width 37 height 9
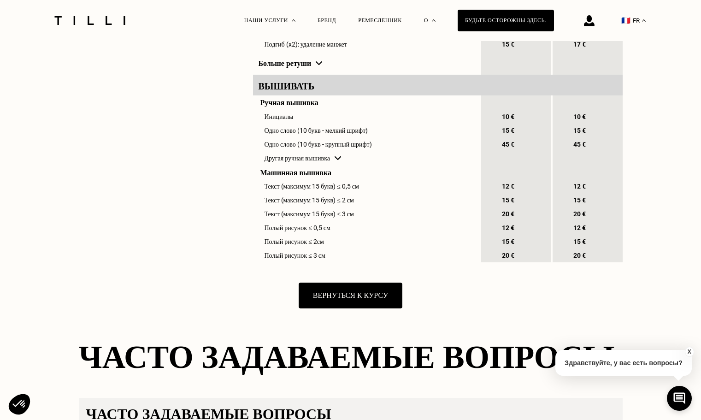
scroll to position [965, 0]
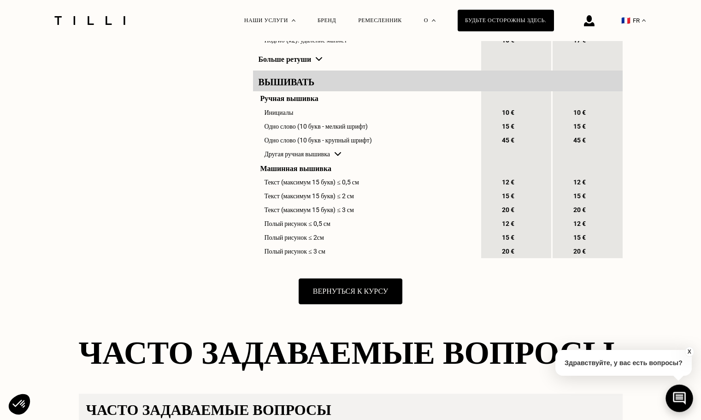
click at [674, 389] on icon at bounding box center [679, 398] width 15 height 24
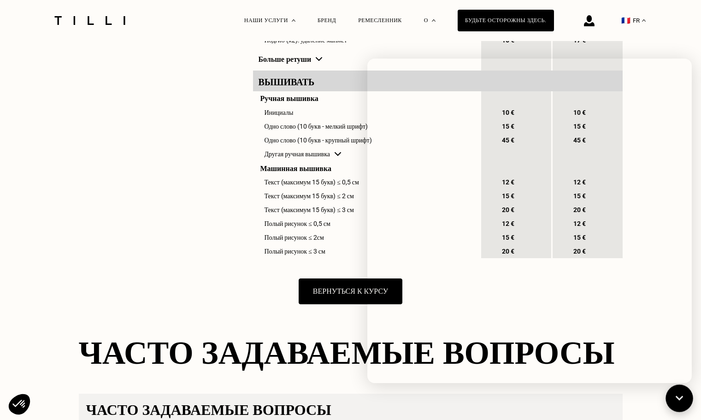
click at [674, 389] on icon at bounding box center [679, 398] width 15 height 24
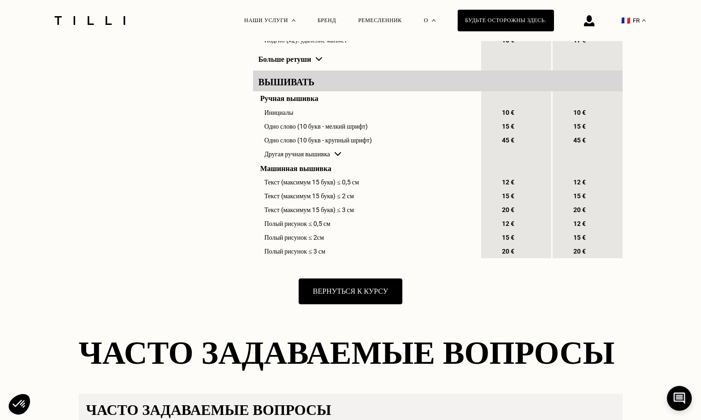
click at [477, 304] on div "Вернуться к курсу" at bounding box center [351, 291] width 544 height 26
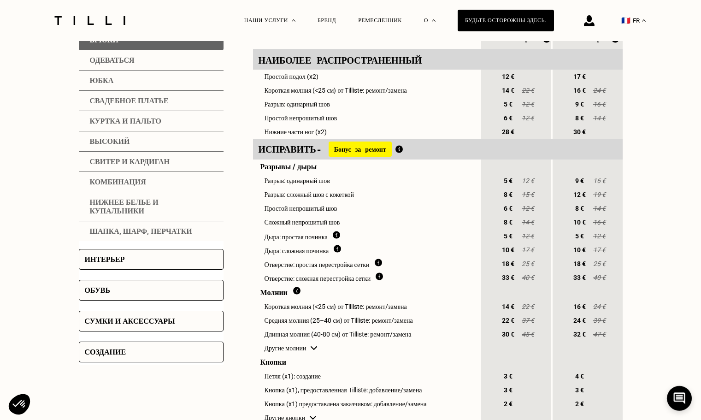
scroll to position [195, 0]
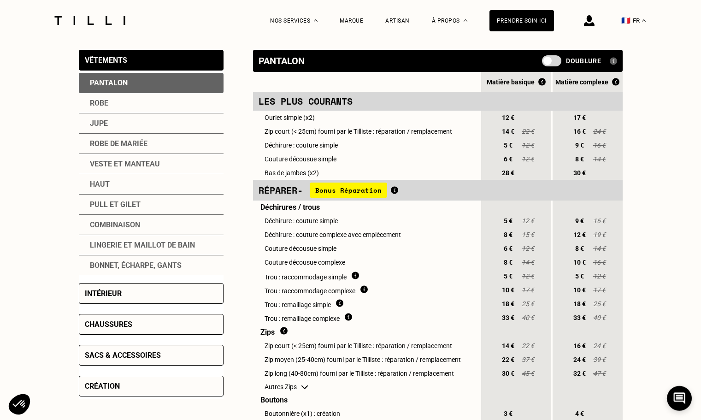
click at [98, 106] on div "Robe" at bounding box center [151, 103] width 145 height 20
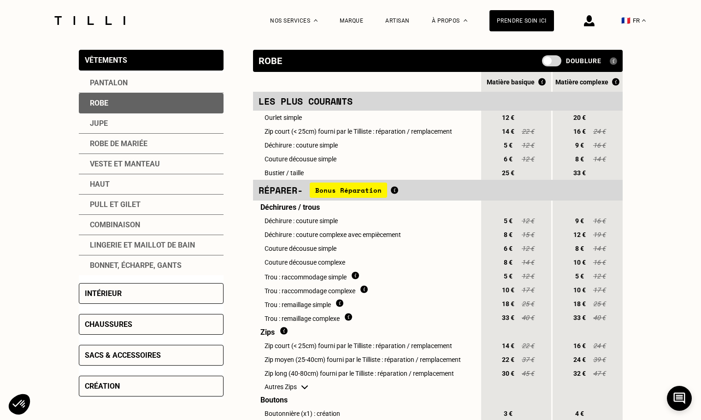
click at [107, 88] on div "Pantalon" at bounding box center [151, 83] width 145 height 20
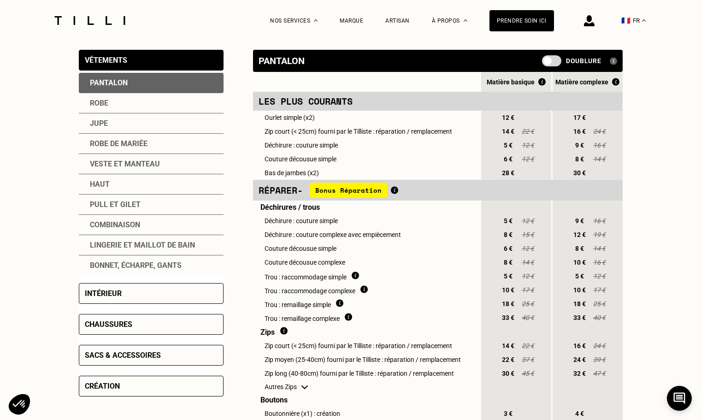
click at [104, 102] on div "Robe" at bounding box center [151, 103] width 145 height 20
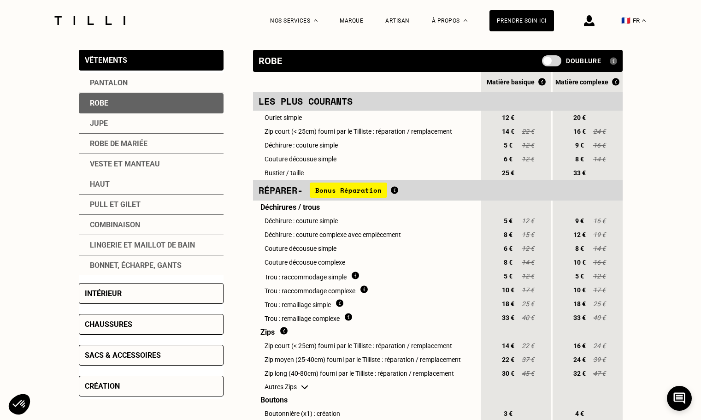
click at [99, 125] on div "Jupe" at bounding box center [151, 123] width 145 height 20
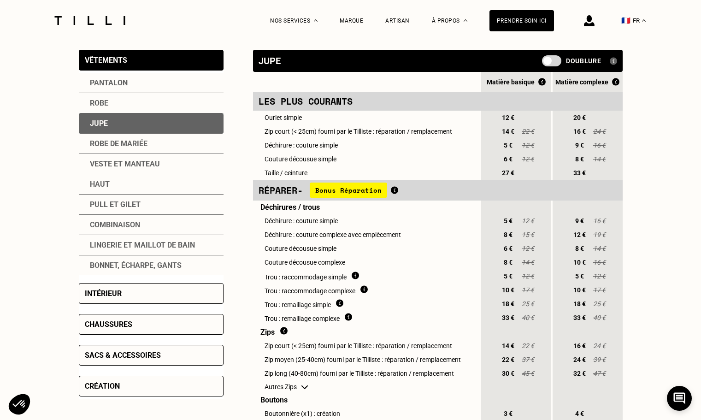
click at [96, 146] on div "Robe de mariée" at bounding box center [151, 144] width 145 height 20
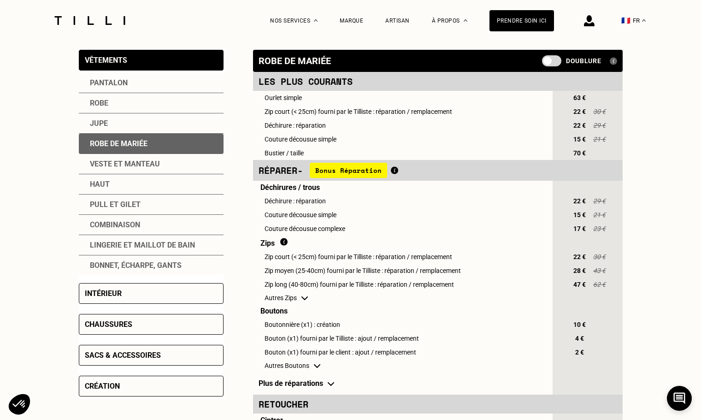
click at [93, 214] on div "Pull et gilet" at bounding box center [151, 205] width 145 height 20
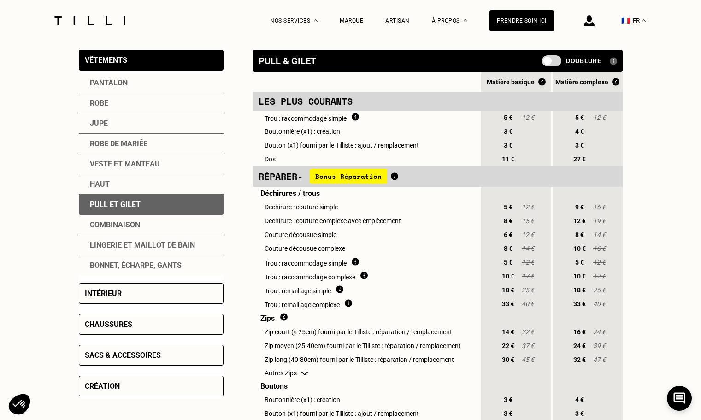
click at [91, 187] on div "Haut" at bounding box center [151, 184] width 145 height 20
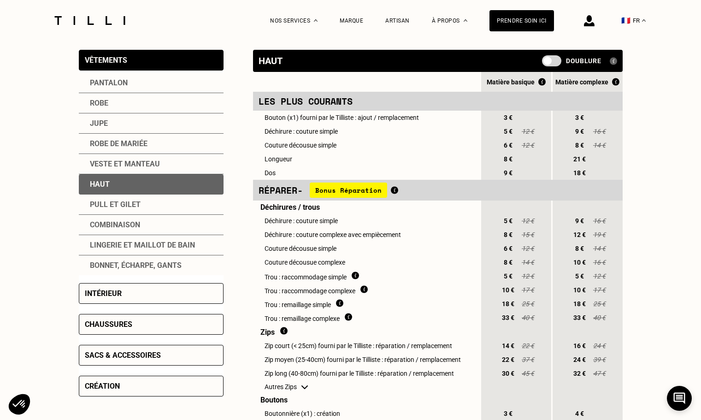
click at [88, 235] on div "Combinaison" at bounding box center [151, 225] width 145 height 20
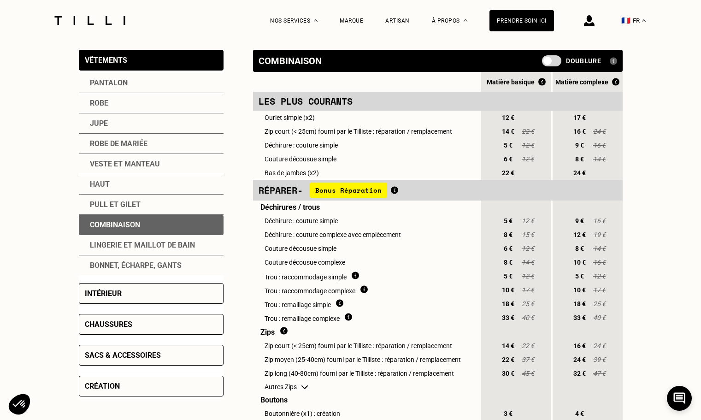
click at [87, 246] on div "Lingerie et maillot de bain" at bounding box center [151, 245] width 145 height 20
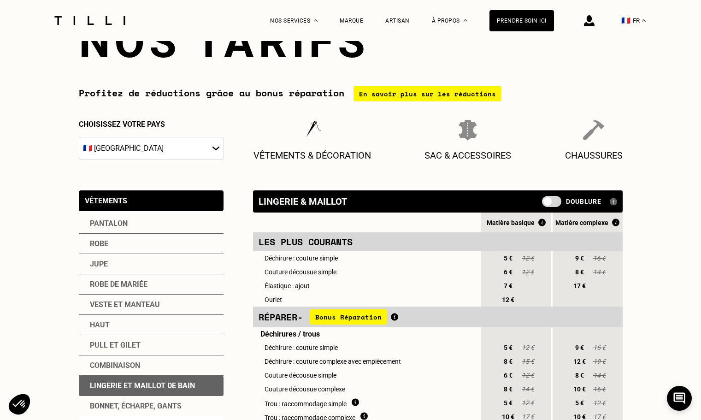
scroll to position [51, 0]
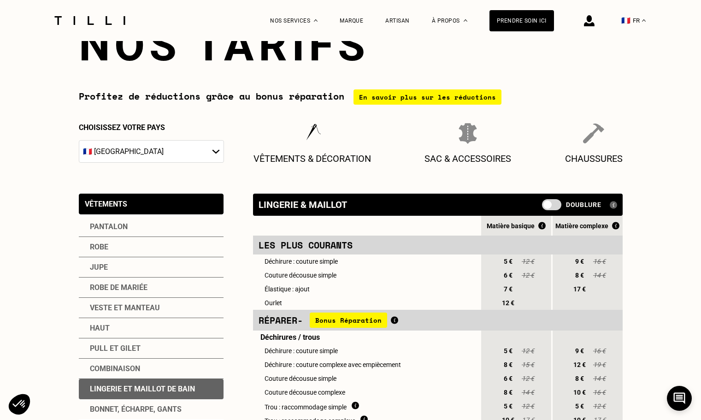
click at [106, 151] on select "🇩🇪 [GEOGRAPHIC_DATA] 🇦🇹 [GEOGRAPHIC_DATA] 🇧🇪 [GEOGRAPHIC_DATA] 🇧🇬 Bulgarie 🇨🇾 C…" at bounding box center [151, 151] width 145 height 23
click at [79, 142] on select "🇩🇪 [GEOGRAPHIC_DATA] 🇦🇹 [GEOGRAPHIC_DATA] 🇧🇪 [GEOGRAPHIC_DATA] 🇧🇬 Bulgarie 🇨🇾 C…" at bounding box center [151, 151] width 145 height 23
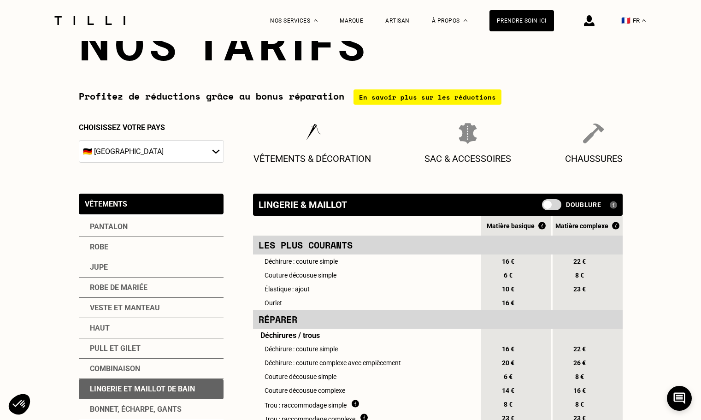
click at [101, 156] on select "🇩🇪 [GEOGRAPHIC_DATA] 🇦🇹 [GEOGRAPHIC_DATA] 🇧🇪 [GEOGRAPHIC_DATA] 🇧🇬 Bulgarie 🇨🇾 C…" at bounding box center [151, 151] width 145 height 23
click at [79, 142] on select "🇩🇪 [GEOGRAPHIC_DATA] 🇦🇹 [GEOGRAPHIC_DATA] 🇧🇪 [GEOGRAPHIC_DATA] 🇧🇬 Bulgarie 🇨🇾 C…" at bounding box center [151, 151] width 145 height 23
click at [113, 153] on select "🇩🇪 [GEOGRAPHIC_DATA] 🇦🇹 [GEOGRAPHIC_DATA] 🇧🇪 [GEOGRAPHIC_DATA] 🇧🇬 Bulgarie 🇨🇾 C…" at bounding box center [151, 151] width 145 height 23
select select "FR"
click at [79, 142] on select "🇩🇪 [GEOGRAPHIC_DATA] 🇦🇹 [GEOGRAPHIC_DATA] 🇧🇪 [GEOGRAPHIC_DATA] 🇧🇬 Bulgarie 🇨🇾 C…" at bounding box center [151, 151] width 145 height 23
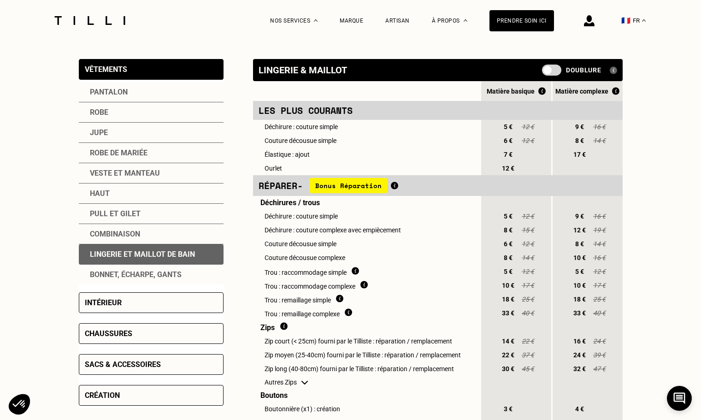
scroll to position [186, 0]
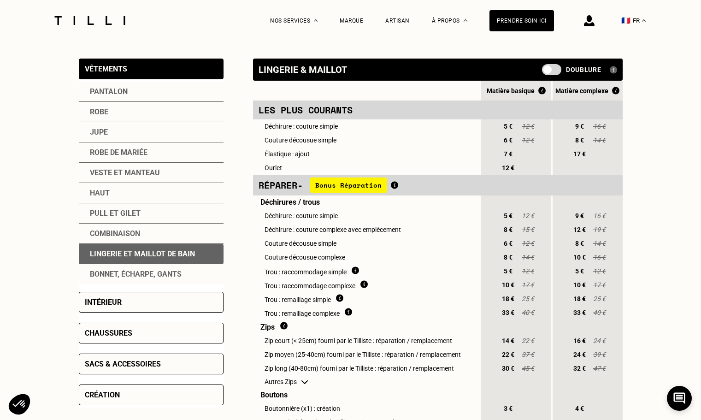
click at [96, 273] on div "Bonnet, écharpe, gants" at bounding box center [151, 274] width 145 height 20
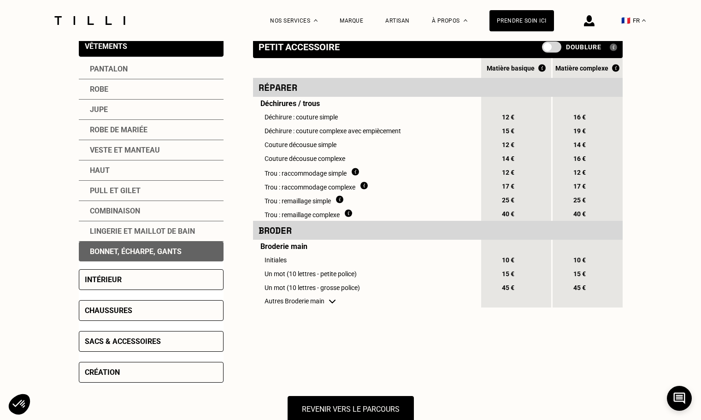
scroll to position [233, 0]
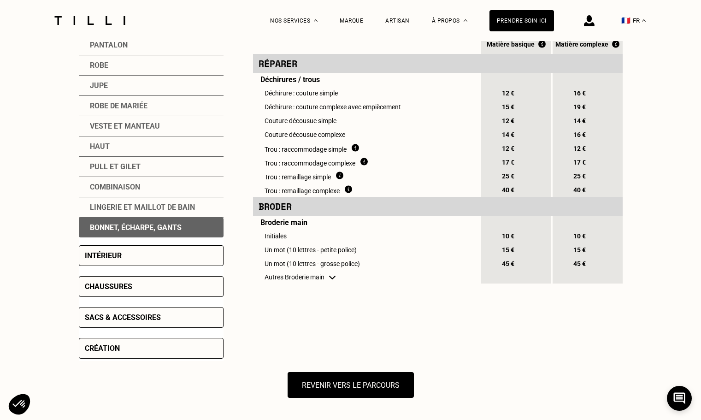
click at [89, 256] on div "Intérieur" at bounding box center [103, 255] width 37 height 9
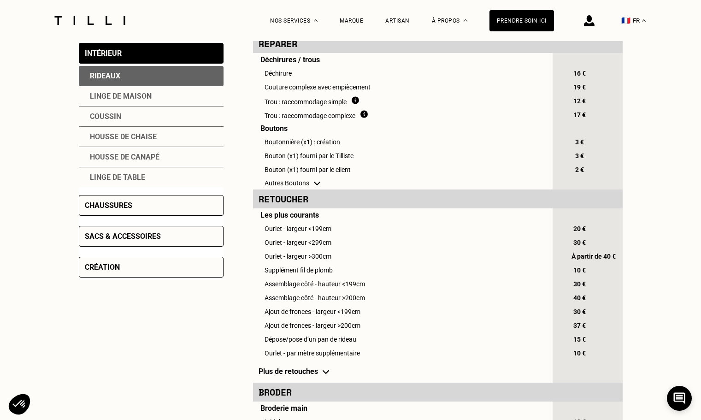
click at [104, 95] on div "Linge de maison" at bounding box center [151, 96] width 145 height 20
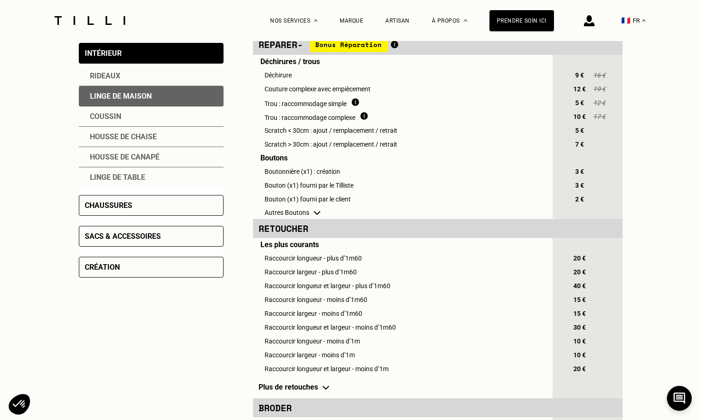
click at [89, 122] on div "Coussin" at bounding box center [151, 117] width 145 height 20
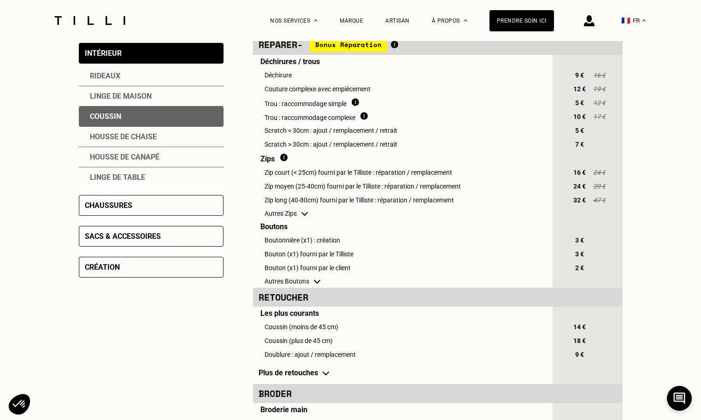
click at [92, 138] on div "Housse de chaise" at bounding box center [151, 137] width 145 height 20
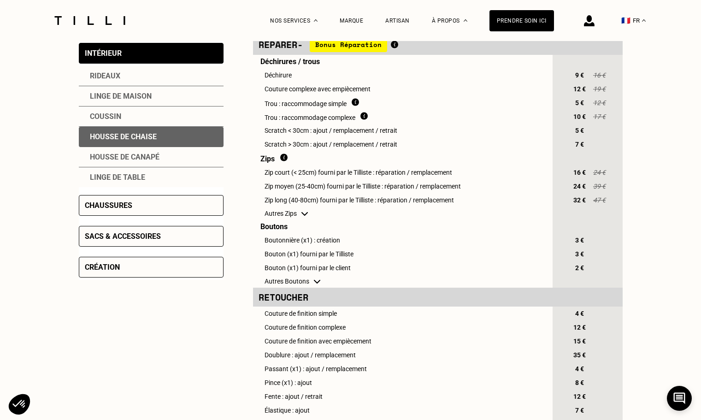
click at [96, 151] on div "Housse de canapé" at bounding box center [151, 157] width 145 height 20
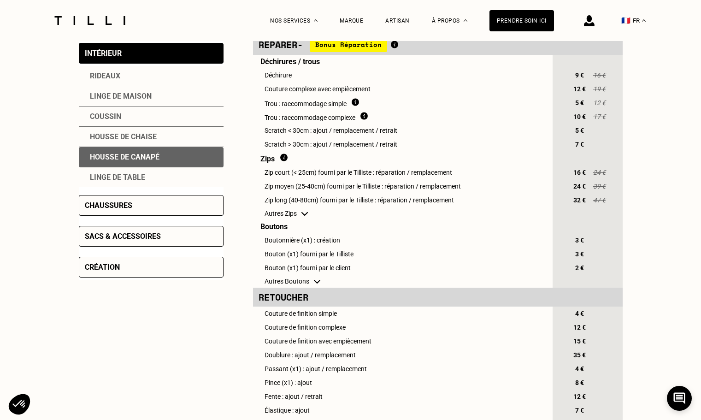
click at [96, 173] on div "Linge de table" at bounding box center [151, 177] width 145 height 20
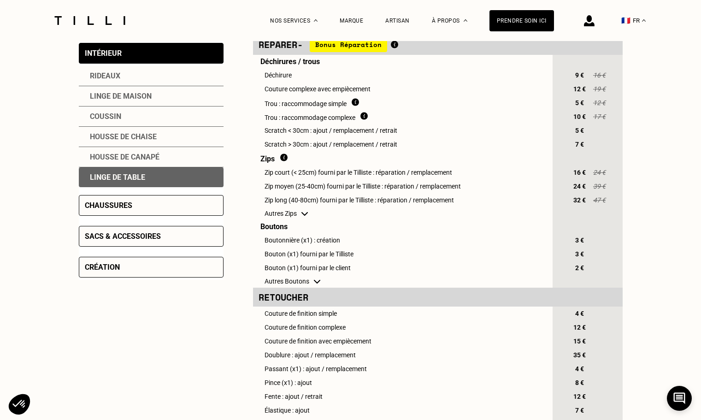
click at [91, 207] on div "Chaussures" at bounding box center [108, 205] width 47 height 9
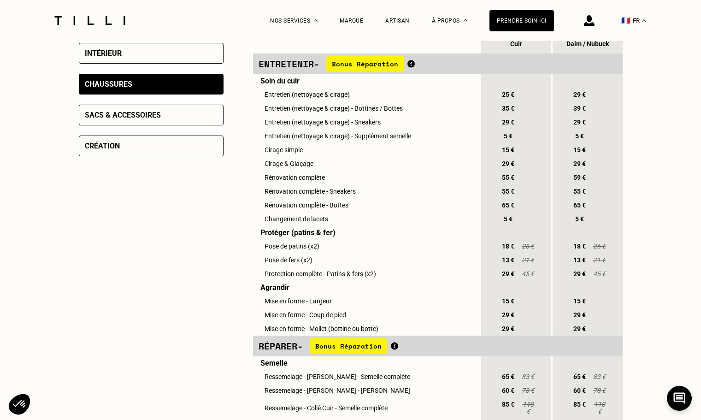
click at [108, 119] on div "Sacs & accessoires" at bounding box center [123, 115] width 76 height 9
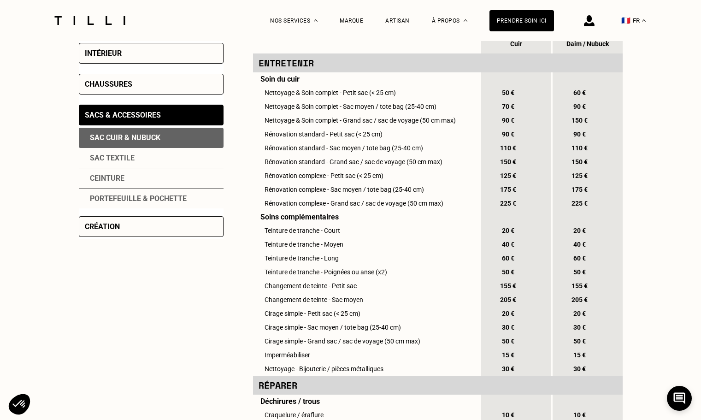
click at [90, 225] on div "Création" at bounding box center [102, 226] width 35 height 9
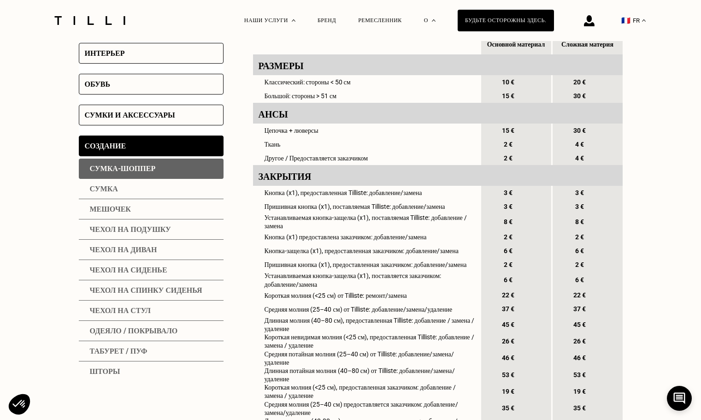
click at [153, 250] on font "Чехол на диван" at bounding box center [123, 249] width 67 height 9
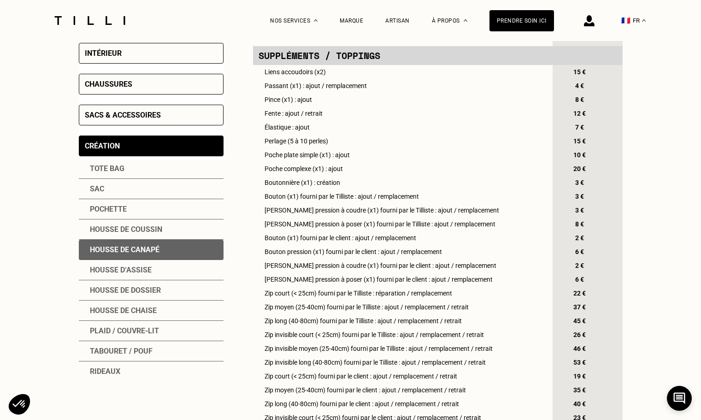
click at [153, 269] on div "Housse d‘assise" at bounding box center [151, 270] width 145 height 20
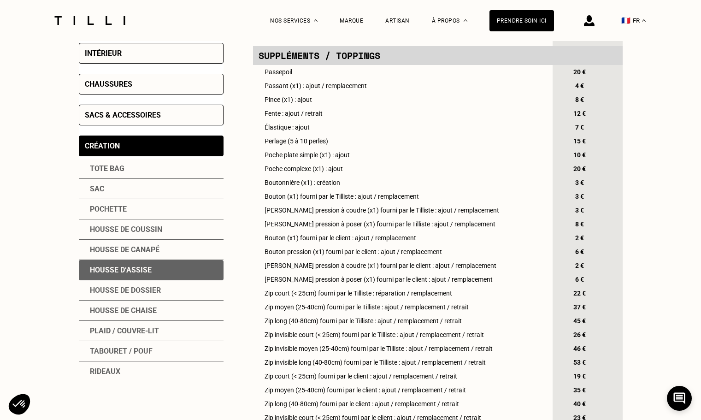
click at [148, 284] on div "Housse de dossier" at bounding box center [151, 290] width 145 height 20
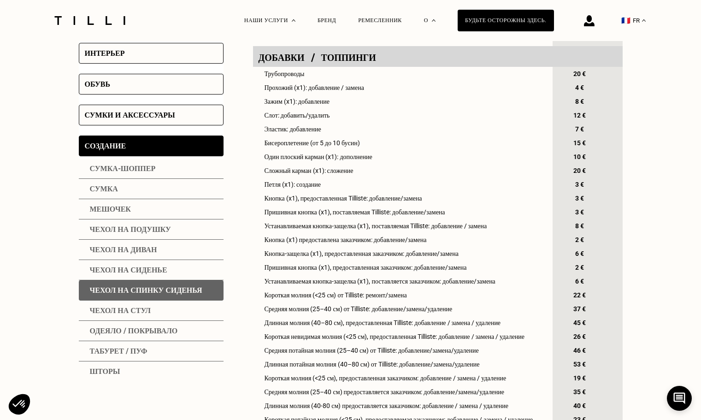
click at [147, 355] on div "Табурет / пуф" at bounding box center [151, 351] width 145 height 20
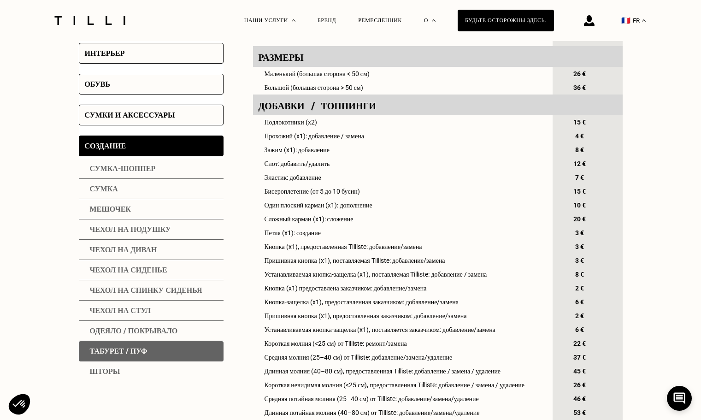
click at [136, 373] on div "Шторы" at bounding box center [151, 371] width 145 height 20
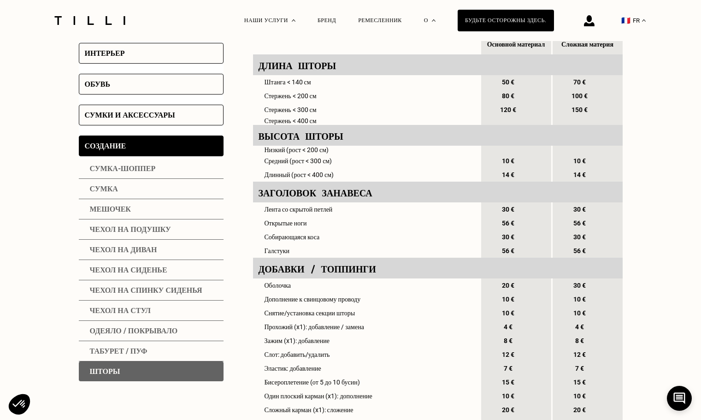
click at [161, 148] on div "Создание" at bounding box center [151, 146] width 145 height 21
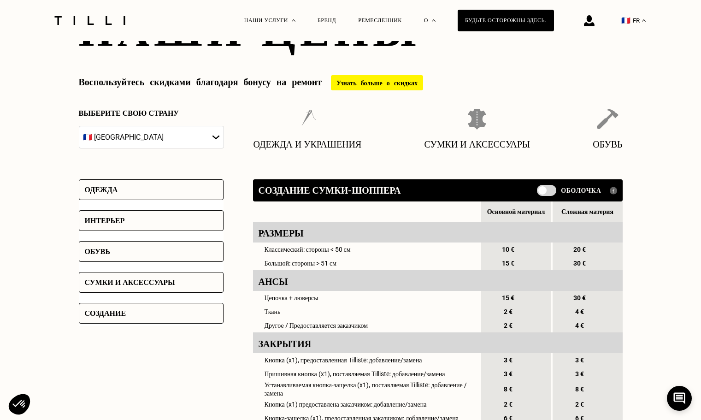
scroll to position [0, 0]
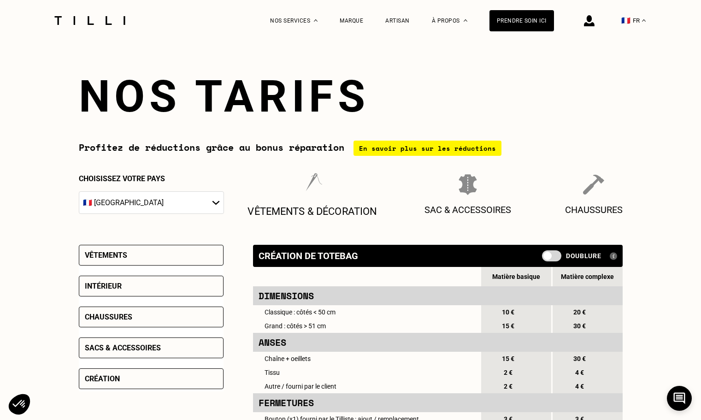
click at [346, 209] on p "Vêtements & décoration" at bounding box center [313, 211] width 130 height 12
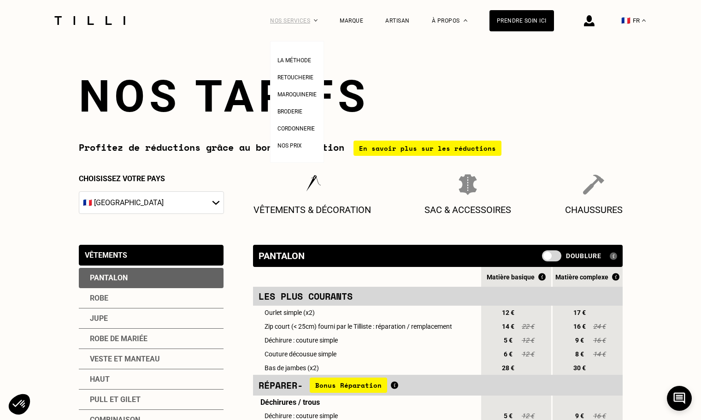
click at [295, 13] on div "Nos services" at bounding box center [293, 20] width 47 height 41
click at [317, 96] on span "Maroquinerie" at bounding box center [297, 94] width 39 height 6
